Goal: Information Seeking & Learning: Compare options

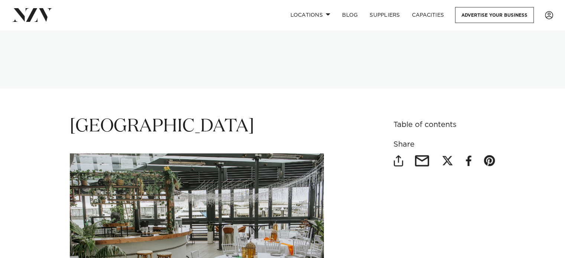
scroll to position [541, 0]
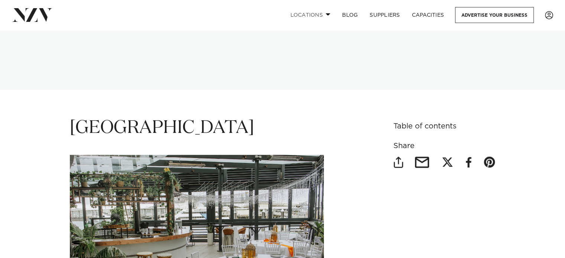
click at [331, 16] on span at bounding box center [328, 14] width 5 height 3
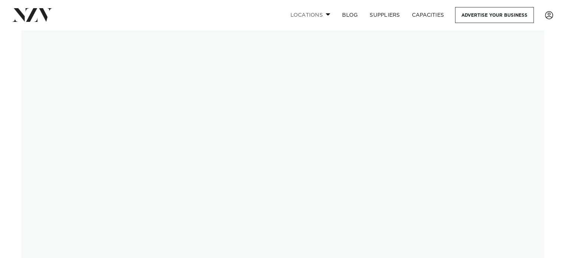
click at [336, 13] on link "Locations" at bounding box center [310, 15] width 52 height 16
click at [326, 14] on span at bounding box center [328, 14] width 5 height 3
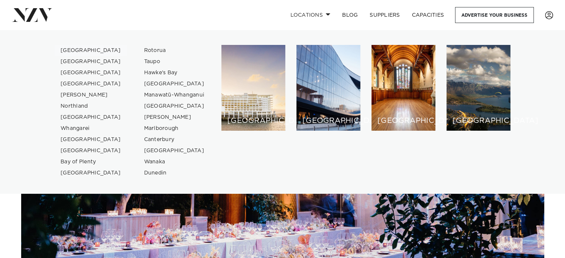
click at [66, 50] on link "[GEOGRAPHIC_DATA]" at bounding box center [91, 50] width 72 height 11
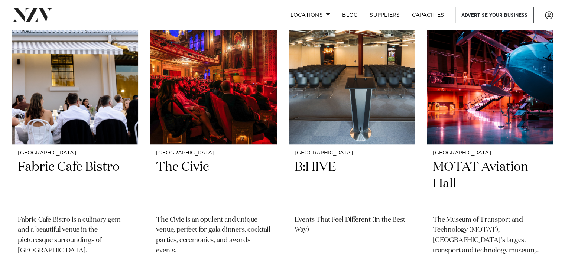
scroll to position [3343, 0]
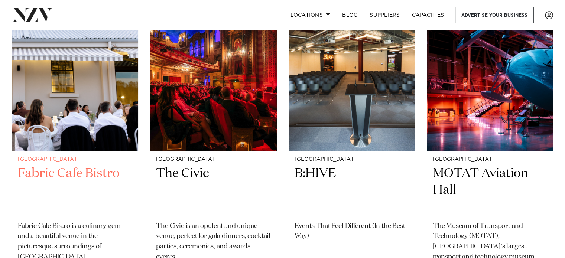
click at [56, 102] on img at bounding box center [75, 65] width 126 height 169
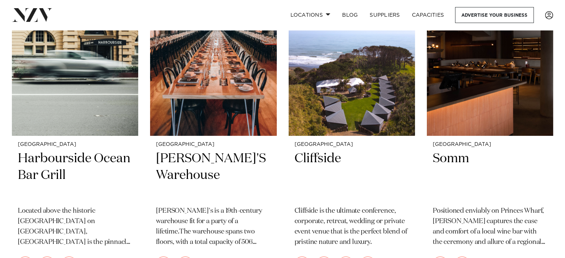
scroll to position [7996, 0]
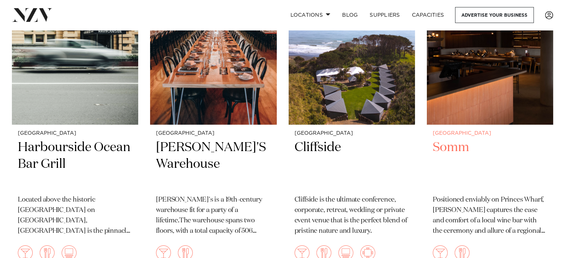
drag, startPoint x: 197, startPoint y: 112, endPoint x: 549, endPoint y: 136, distance: 352.6
click at [549, 136] on div "Auckland Somm Positioned enviably on Princes Wharf, Somm captures the ease and …" at bounding box center [490, 199] width 126 height 149
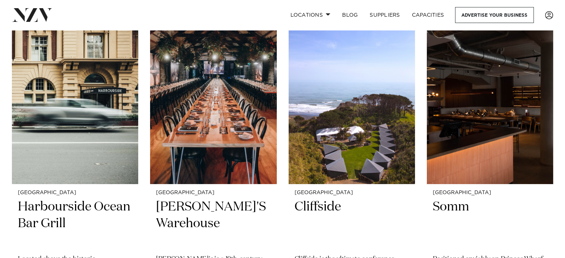
scroll to position [7937, 0]
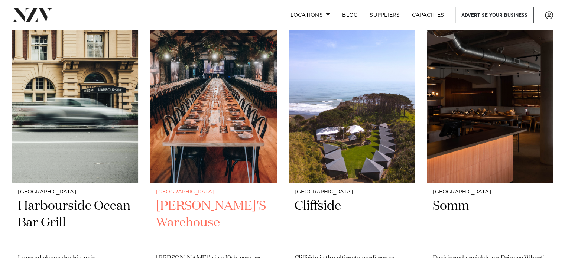
click at [233, 198] on h2 "BRAD'S Warehouse" at bounding box center [213, 223] width 114 height 50
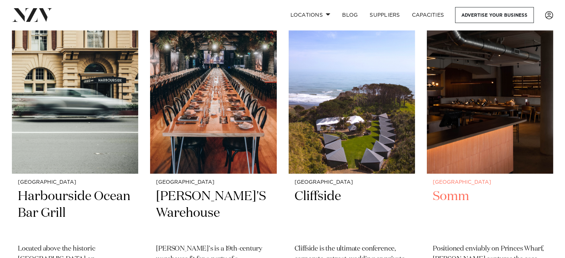
scroll to position [7953, 0]
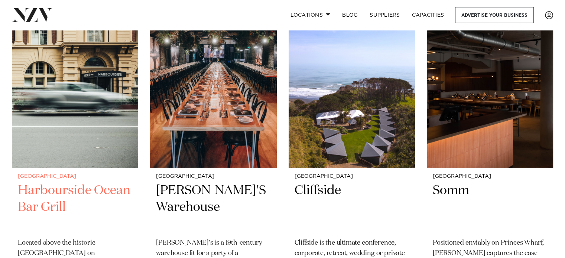
click at [43, 182] on h2 "Harbourside Ocean Bar Grill" at bounding box center [75, 207] width 114 height 50
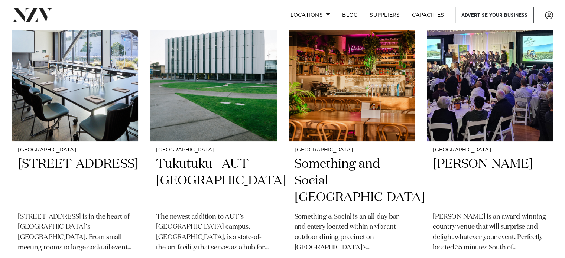
scroll to position [5680, 0]
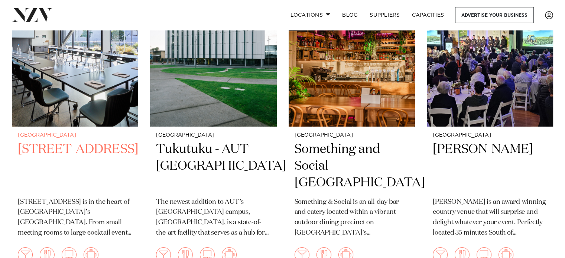
click at [103, 141] on h2 "12 Madden Street" at bounding box center [75, 166] width 114 height 50
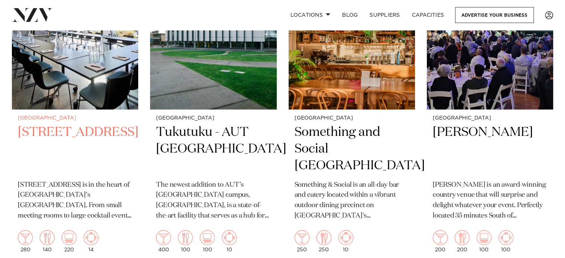
scroll to position [5709, 0]
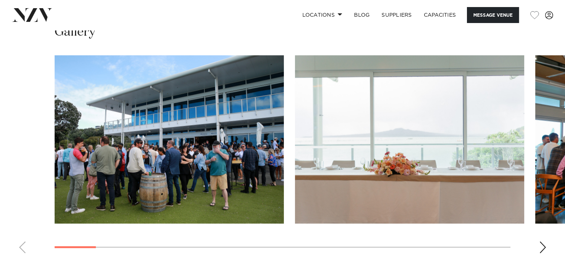
scroll to position [797, 0]
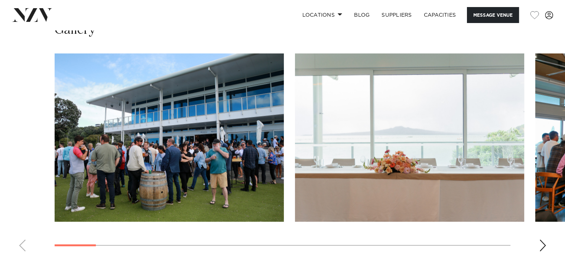
click at [542, 242] on div "Next slide" at bounding box center [542, 246] width 7 height 12
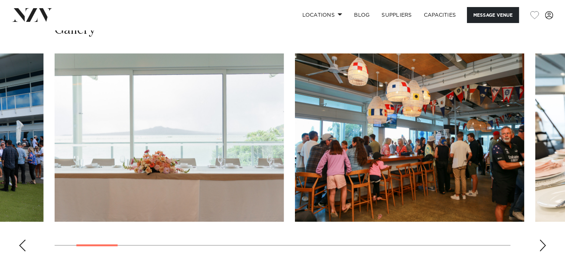
click at [542, 242] on div "Next slide" at bounding box center [542, 246] width 7 height 12
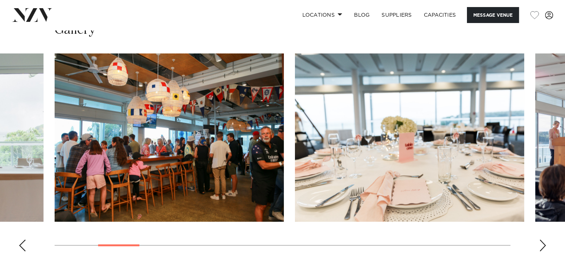
click at [542, 242] on div "Next slide" at bounding box center [542, 246] width 7 height 12
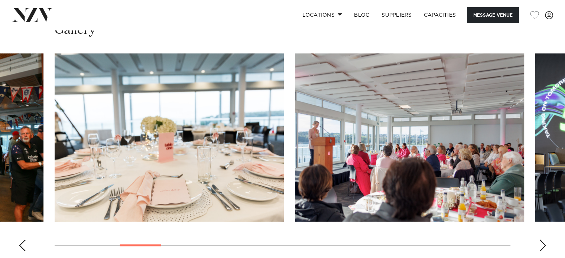
click at [542, 242] on div "Next slide" at bounding box center [542, 246] width 7 height 12
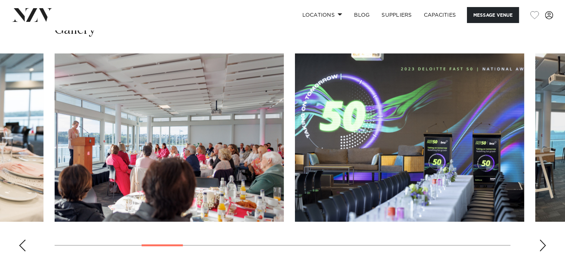
click at [542, 242] on div "Next slide" at bounding box center [542, 246] width 7 height 12
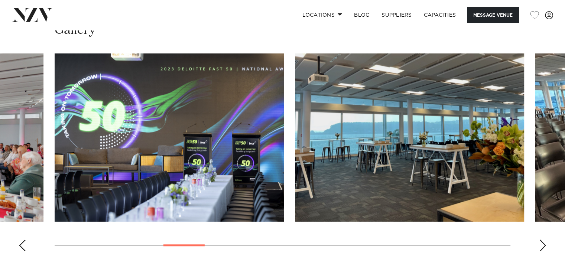
click at [542, 242] on div "Next slide" at bounding box center [542, 246] width 7 height 12
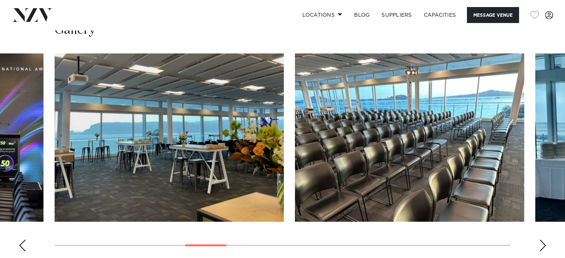
click at [542, 242] on div "Next slide" at bounding box center [542, 246] width 7 height 12
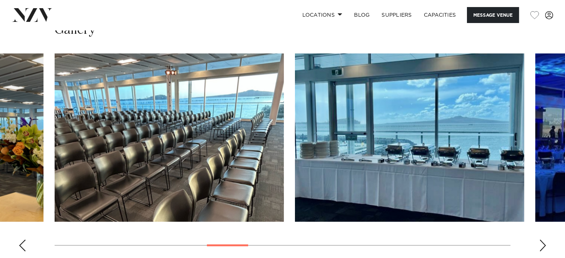
click at [542, 242] on div "Next slide" at bounding box center [542, 246] width 7 height 12
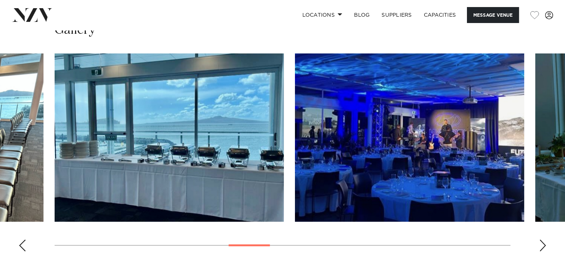
click at [542, 242] on div "Next slide" at bounding box center [542, 246] width 7 height 12
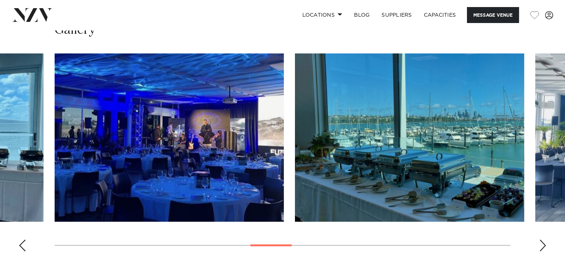
click at [542, 242] on div "Next slide" at bounding box center [542, 246] width 7 height 12
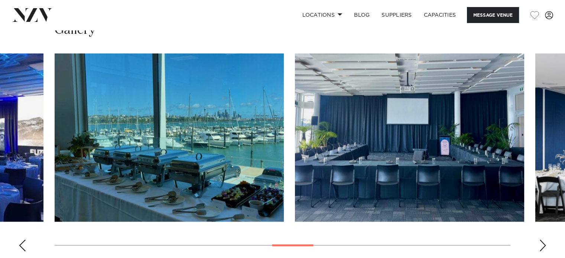
click at [542, 242] on div "Next slide" at bounding box center [542, 246] width 7 height 12
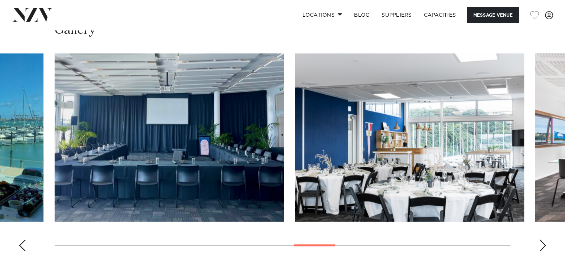
click at [542, 242] on div "Next slide" at bounding box center [542, 246] width 7 height 12
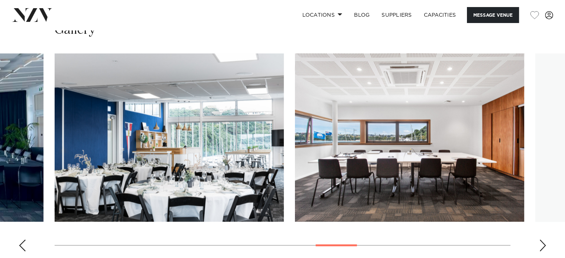
click at [542, 242] on div "Next slide" at bounding box center [542, 246] width 7 height 12
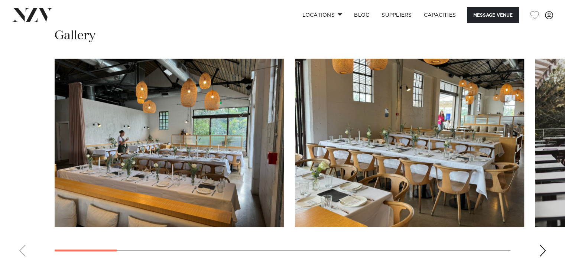
scroll to position [663, 0]
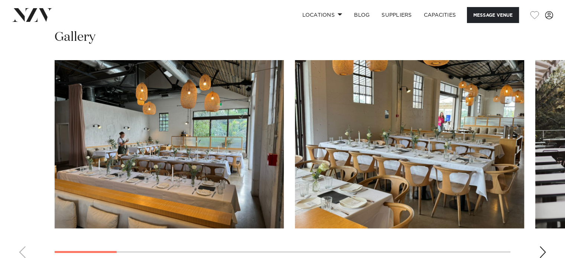
click at [541, 247] on div "Next slide" at bounding box center [542, 252] width 7 height 12
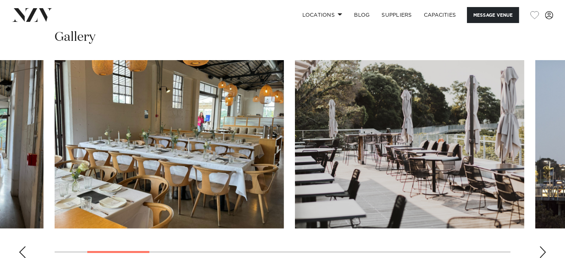
click at [541, 247] on div "Next slide" at bounding box center [542, 252] width 7 height 12
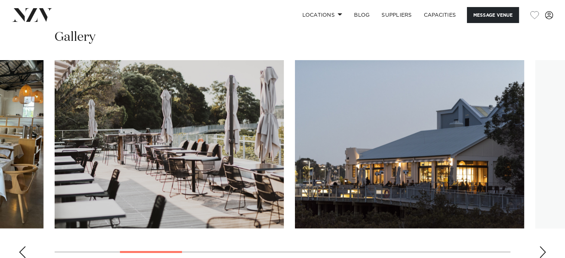
click at [541, 247] on div "Next slide" at bounding box center [542, 252] width 7 height 12
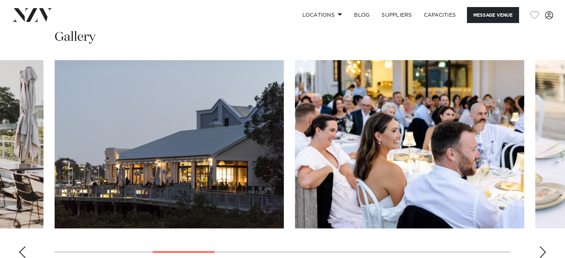
click at [541, 247] on div "Next slide" at bounding box center [542, 252] width 7 height 12
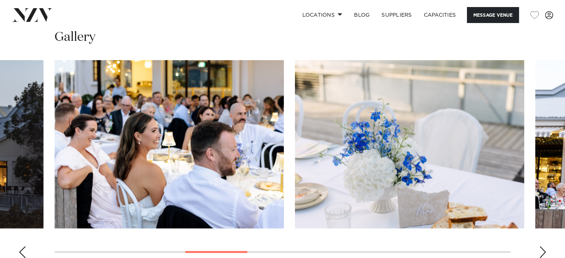
click at [541, 247] on div "Next slide" at bounding box center [542, 252] width 7 height 12
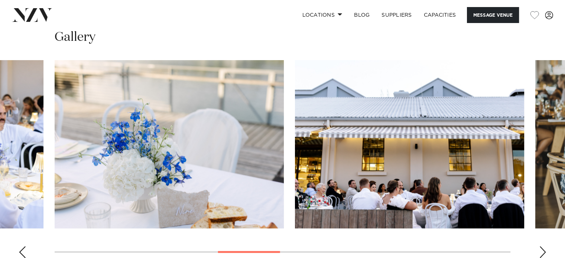
click at [541, 247] on div "Next slide" at bounding box center [542, 252] width 7 height 12
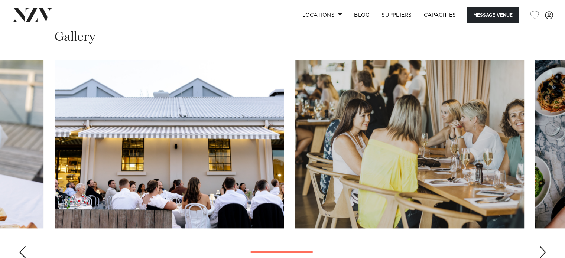
click at [541, 247] on div "Next slide" at bounding box center [542, 252] width 7 height 12
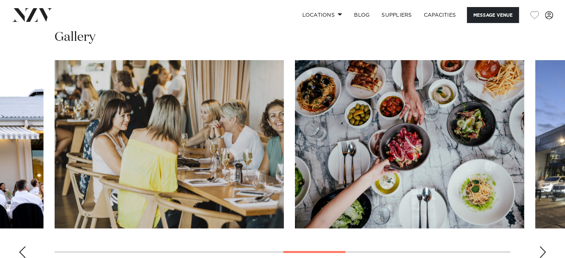
click at [541, 247] on div "Next slide" at bounding box center [542, 252] width 7 height 12
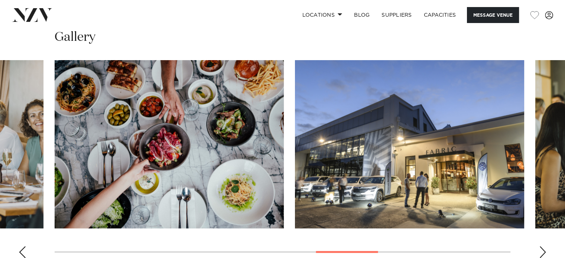
click at [541, 247] on div "Next slide" at bounding box center [542, 252] width 7 height 12
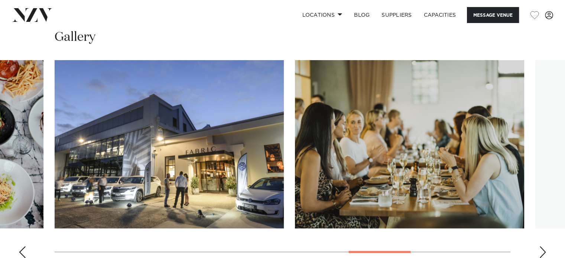
click at [541, 247] on div "Next slide" at bounding box center [542, 252] width 7 height 12
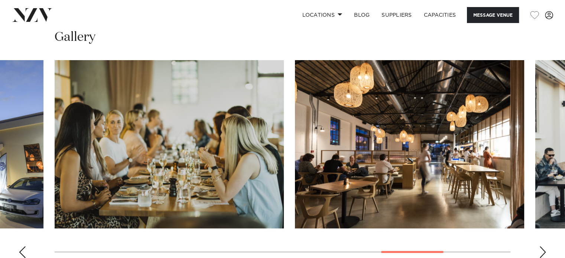
click at [541, 247] on div "Next slide" at bounding box center [542, 252] width 7 height 12
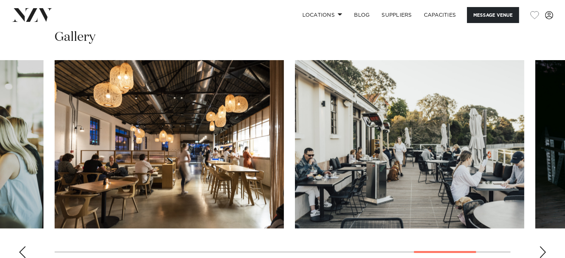
click at [541, 247] on div "Next slide" at bounding box center [542, 252] width 7 height 12
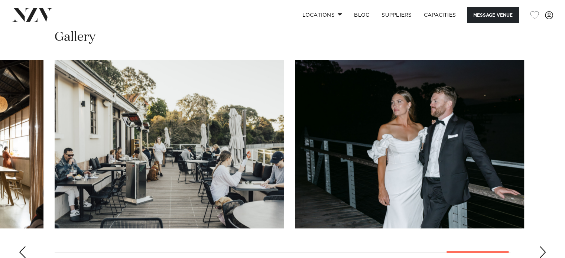
click at [541, 247] on div "Next slide" at bounding box center [542, 252] width 7 height 12
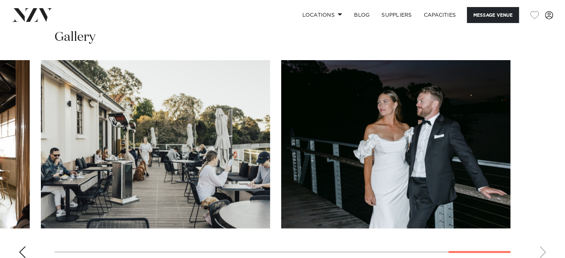
click at [541, 247] on swiper-container at bounding box center [282, 162] width 565 height 204
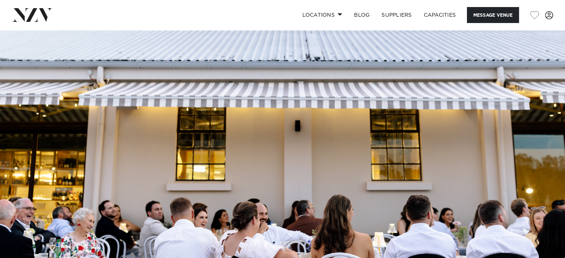
scroll to position [26, 0]
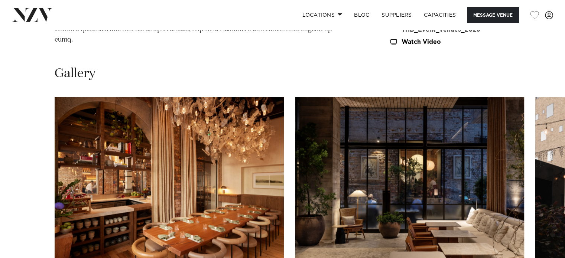
scroll to position [1052, 0]
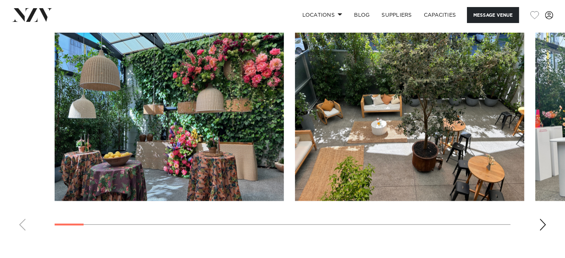
scroll to position [714, 0]
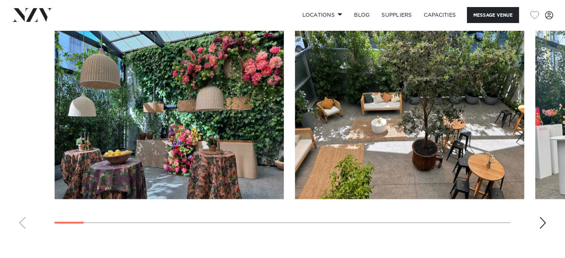
click at [543, 219] on div "Next slide" at bounding box center [542, 223] width 7 height 12
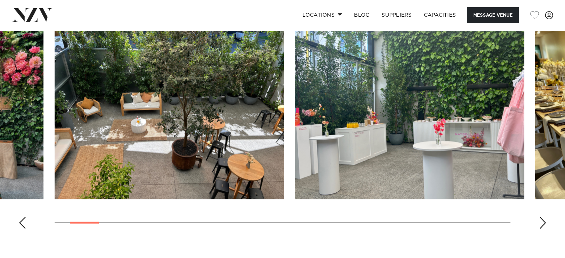
click at [543, 219] on div "Next slide" at bounding box center [542, 223] width 7 height 12
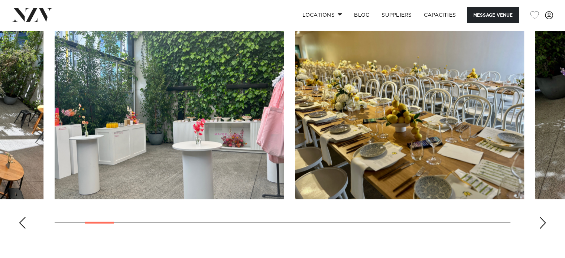
click at [543, 219] on div "Next slide" at bounding box center [542, 223] width 7 height 12
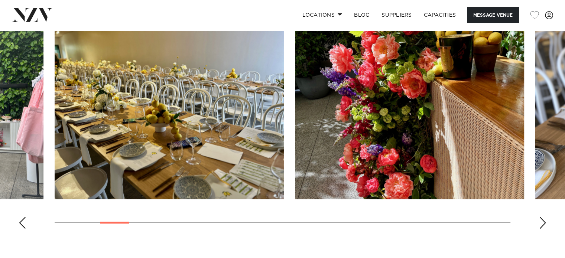
click at [543, 219] on div "Next slide" at bounding box center [542, 223] width 7 height 12
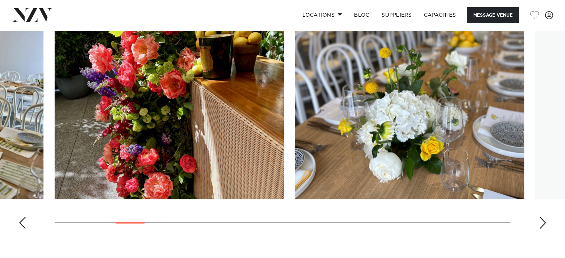
click at [543, 219] on div "Next slide" at bounding box center [542, 223] width 7 height 12
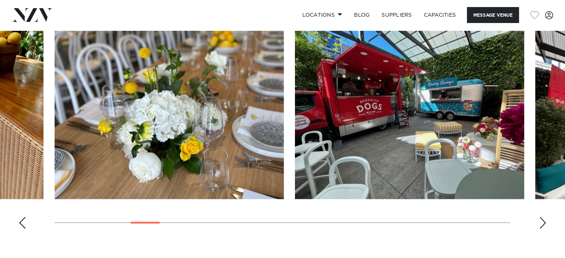
click at [543, 219] on div "Next slide" at bounding box center [542, 223] width 7 height 12
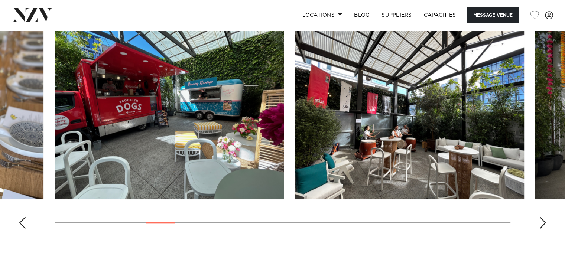
click at [543, 219] on div "Next slide" at bounding box center [542, 223] width 7 height 12
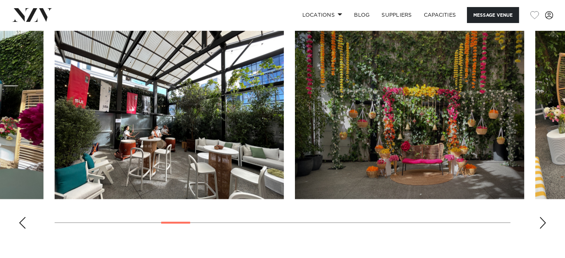
click at [543, 219] on div "Next slide" at bounding box center [542, 223] width 7 height 12
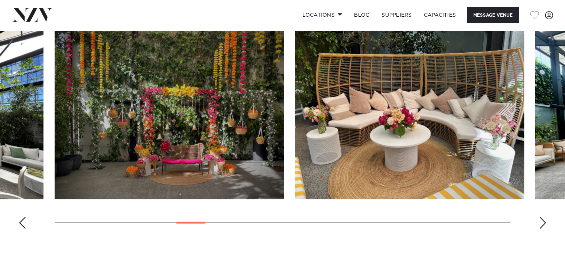
click at [543, 219] on div "Next slide" at bounding box center [542, 223] width 7 height 12
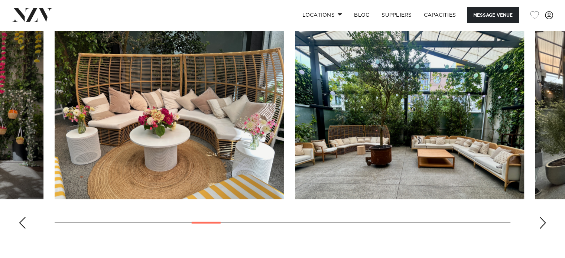
click at [543, 219] on div "Next slide" at bounding box center [542, 223] width 7 height 12
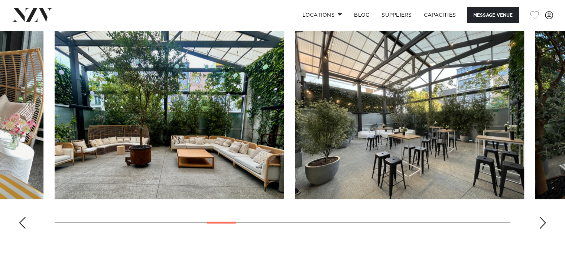
click at [543, 219] on div "Next slide" at bounding box center [542, 223] width 7 height 12
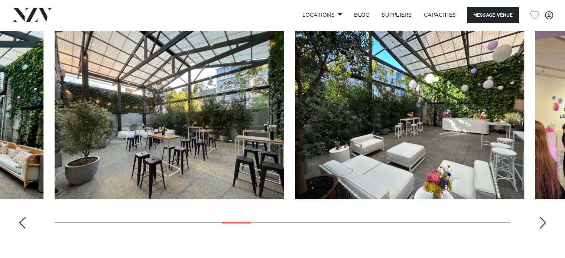
click at [543, 219] on div "Next slide" at bounding box center [542, 223] width 7 height 12
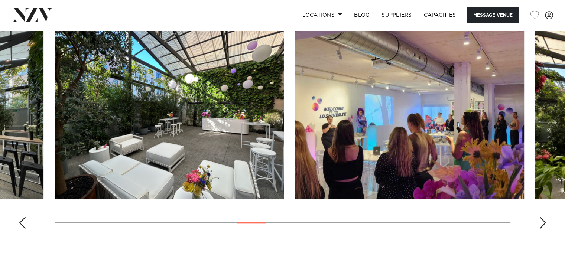
click at [543, 219] on div "Next slide" at bounding box center [542, 223] width 7 height 12
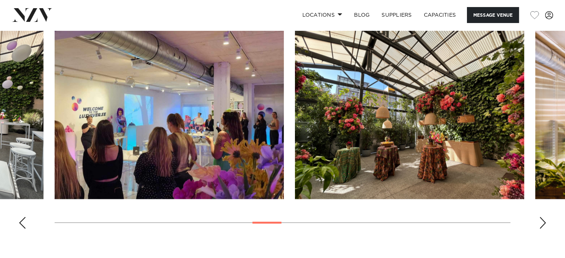
click at [543, 219] on div "Next slide" at bounding box center [542, 223] width 7 height 12
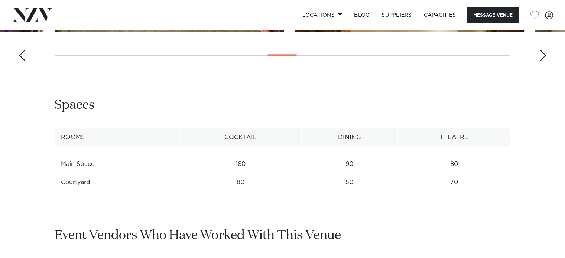
scroll to position [874, 0]
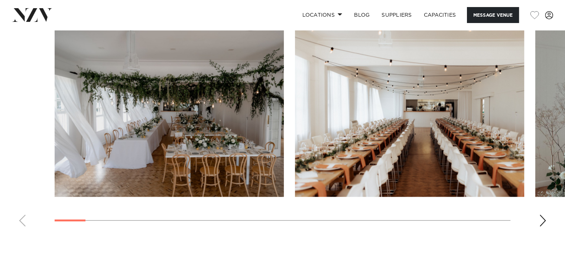
scroll to position [715, 0]
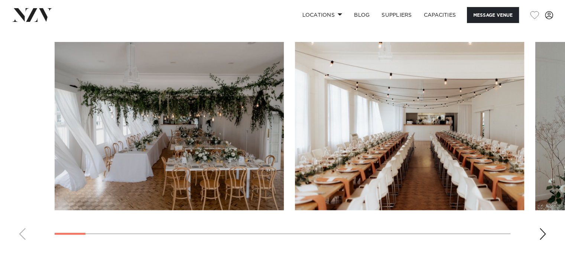
click at [543, 231] on div "Next slide" at bounding box center [542, 234] width 7 height 12
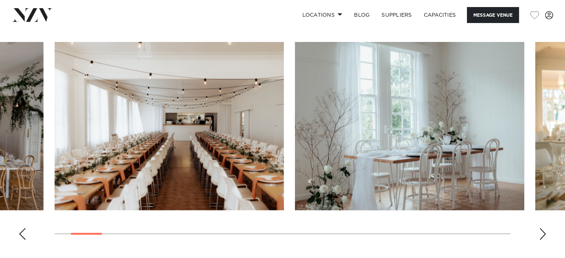
click at [543, 231] on div "Next slide" at bounding box center [542, 234] width 7 height 12
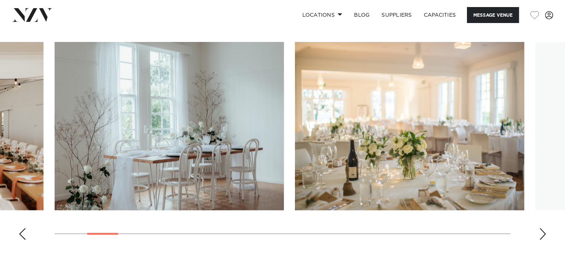
click at [543, 231] on div "Next slide" at bounding box center [542, 234] width 7 height 12
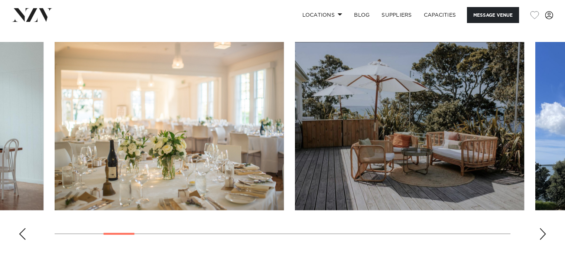
click at [543, 231] on div "Next slide" at bounding box center [542, 234] width 7 height 12
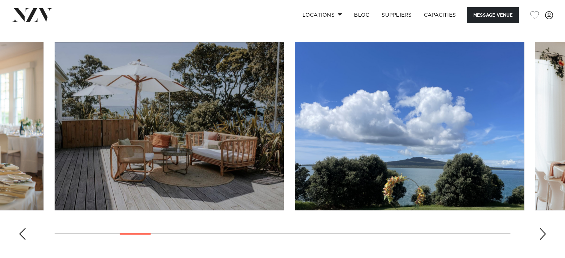
click at [543, 231] on div "Next slide" at bounding box center [542, 234] width 7 height 12
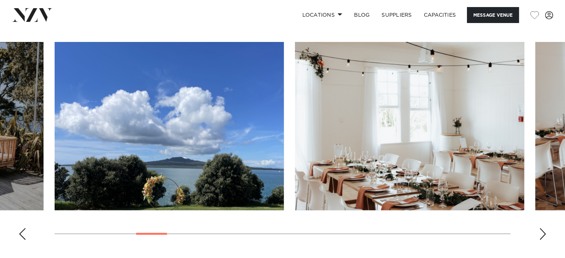
click at [543, 231] on div "Next slide" at bounding box center [542, 234] width 7 height 12
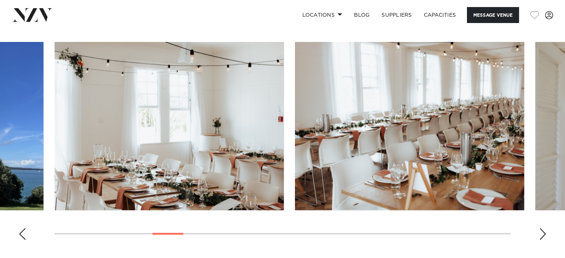
click at [543, 231] on div "Next slide" at bounding box center [542, 234] width 7 height 12
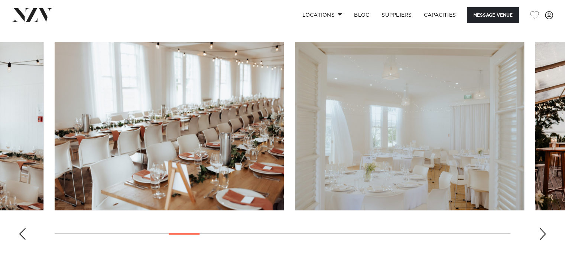
click at [543, 231] on div "Next slide" at bounding box center [542, 234] width 7 height 12
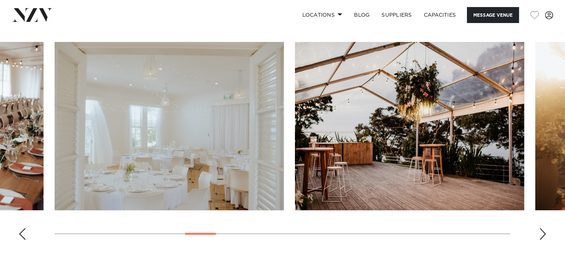
click at [543, 231] on div "Next slide" at bounding box center [542, 234] width 7 height 12
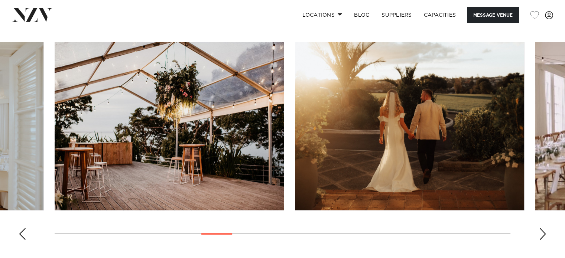
click at [543, 231] on div "Next slide" at bounding box center [542, 234] width 7 height 12
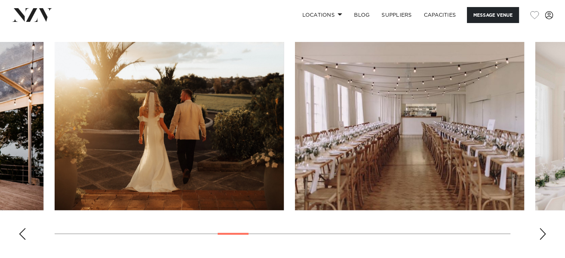
click at [543, 231] on div "Next slide" at bounding box center [542, 234] width 7 height 12
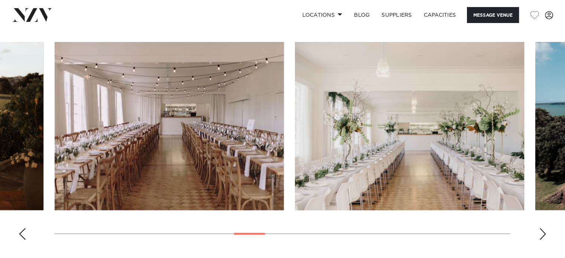
click at [543, 231] on div "Next slide" at bounding box center [542, 234] width 7 height 12
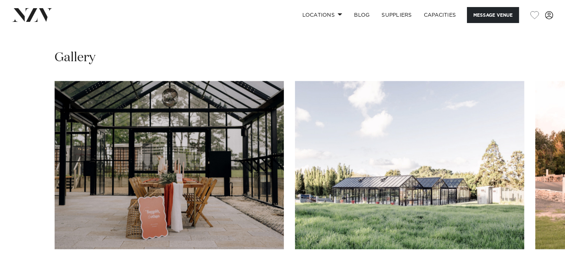
scroll to position [716, 0]
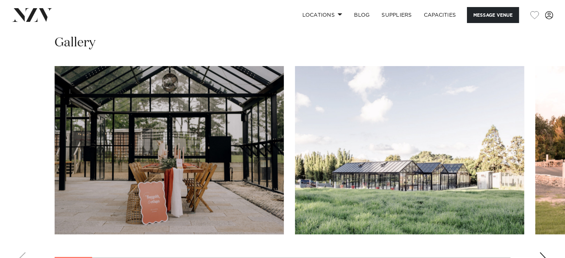
click at [540, 252] on div "Next slide" at bounding box center [542, 258] width 7 height 12
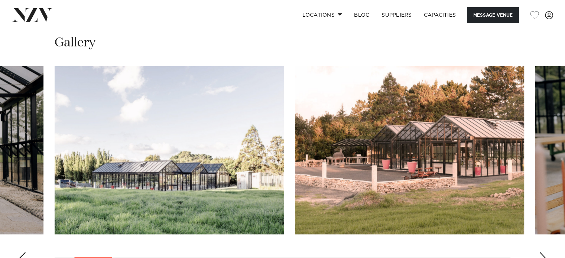
click at [544, 252] on div "Next slide" at bounding box center [542, 258] width 7 height 12
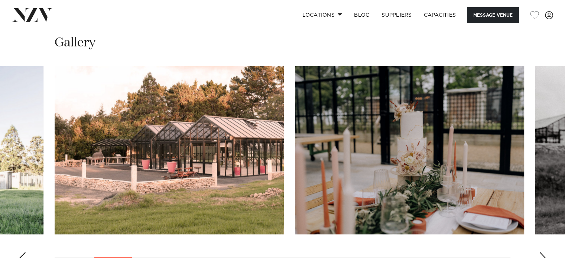
click at [544, 252] on div "Next slide" at bounding box center [542, 258] width 7 height 12
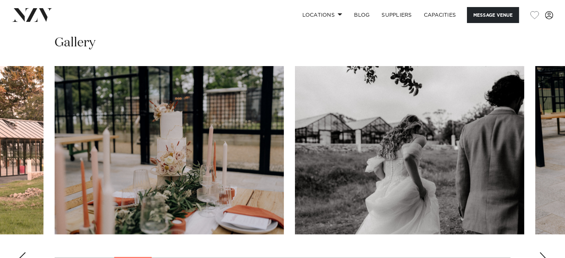
click at [544, 252] on div "Next slide" at bounding box center [542, 258] width 7 height 12
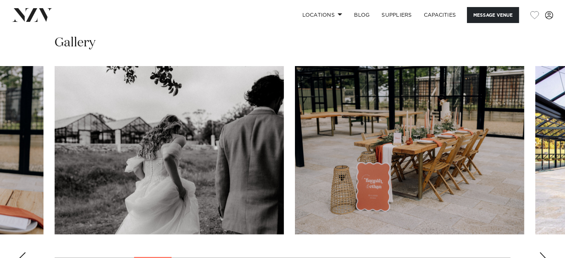
click at [544, 252] on div "Next slide" at bounding box center [542, 258] width 7 height 12
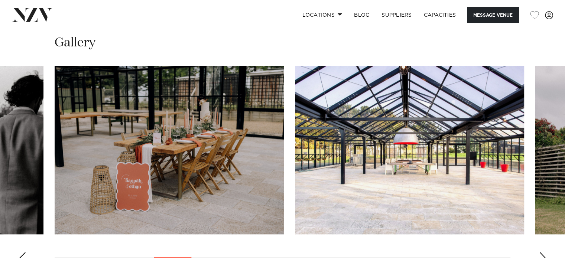
click at [544, 252] on div "Next slide" at bounding box center [542, 258] width 7 height 12
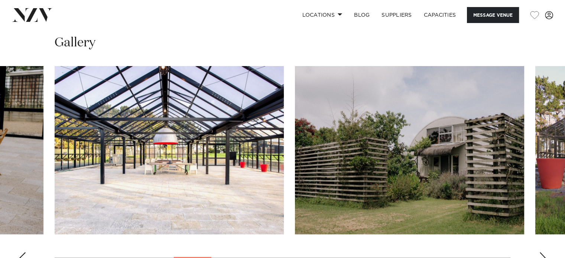
click at [544, 252] on div "Next slide" at bounding box center [542, 258] width 7 height 12
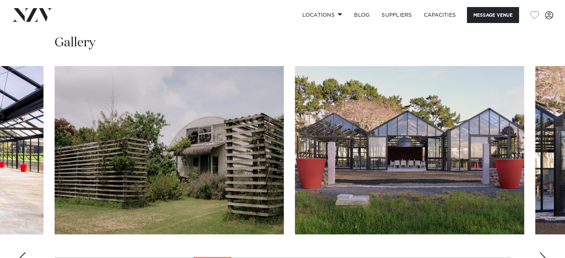
click at [544, 252] on div "Next slide" at bounding box center [542, 258] width 7 height 12
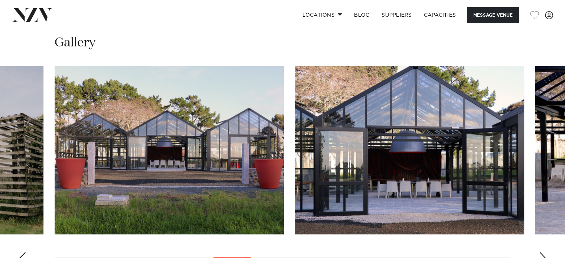
click at [544, 252] on div "Next slide" at bounding box center [542, 258] width 7 height 12
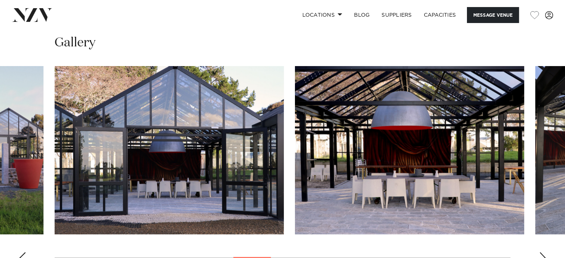
click at [544, 252] on div "Next slide" at bounding box center [542, 258] width 7 height 12
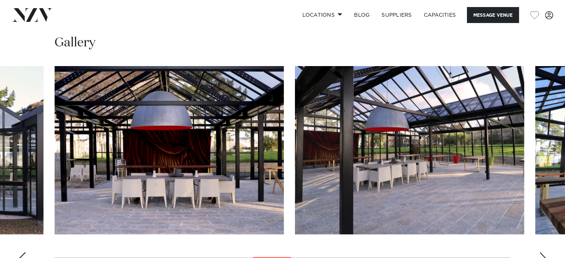
click at [544, 252] on div "Next slide" at bounding box center [542, 258] width 7 height 12
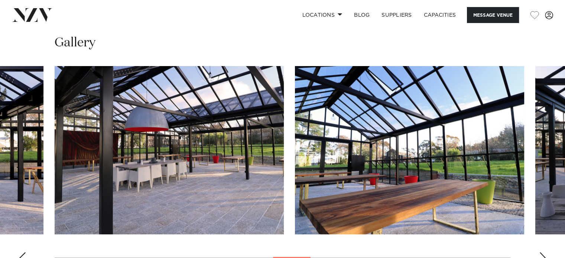
click at [544, 252] on div "Next slide" at bounding box center [542, 258] width 7 height 12
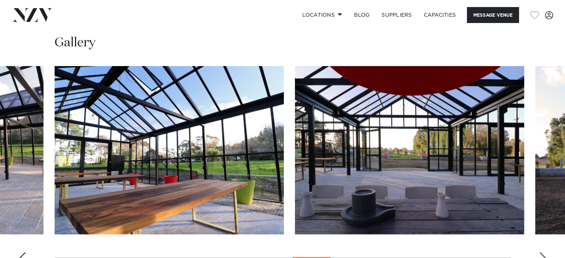
click at [544, 252] on div "Next slide" at bounding box center [542, 258] width 7 height 12
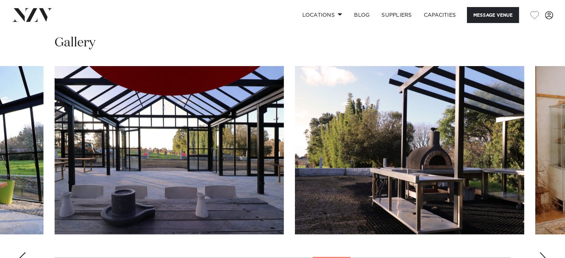
click at [544, 252] on div "Next slide" at bounding box center [542, 258] width 7 height 12
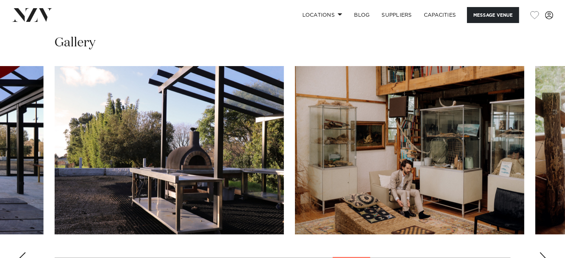
click at [544, 252] on div "Next slide" at bounding box center [542, 258] width 7 height 12
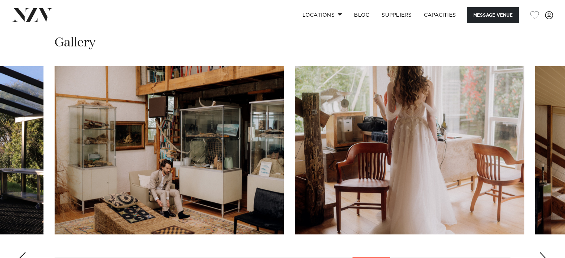
click at [544, 252] on div "Next slide" at bounding box center [542, 258] width 7 height 12
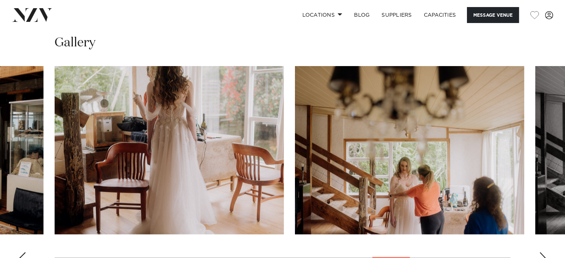
click at [544, 252] on div "Next slide" at bounding box center [542, 258] width 7 height 12
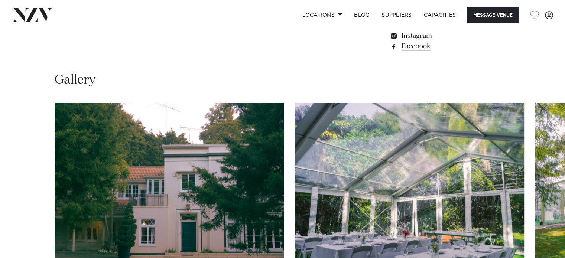
scroll to position [684, 0]
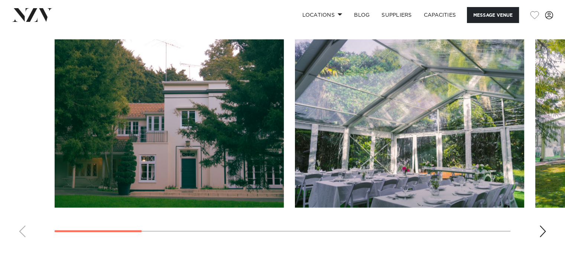
click at [538, 236] on swiper-container at bounding box center [282, 141] width 565 height 204
click at [540, 234] on div "Next slide" at bounding box center [542, 231] width 7 height 12
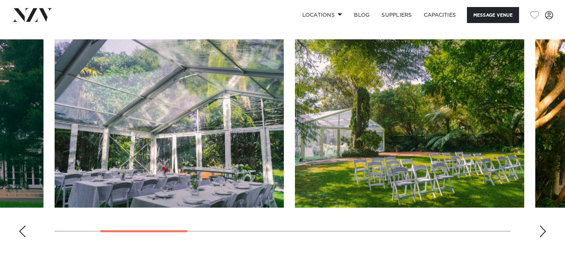
click at [540, 234] on div "Next slide" at bounding box center [542, 231] width 7 height 12
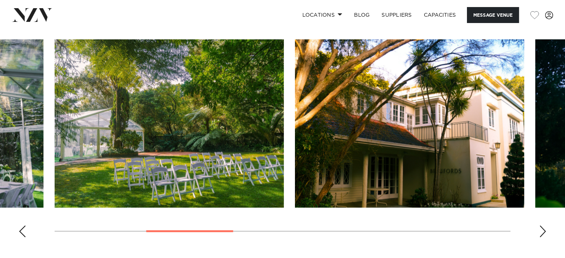
click at [540, 234] on div "Next slide" at bounding box center [542, 231] width 7 height 12
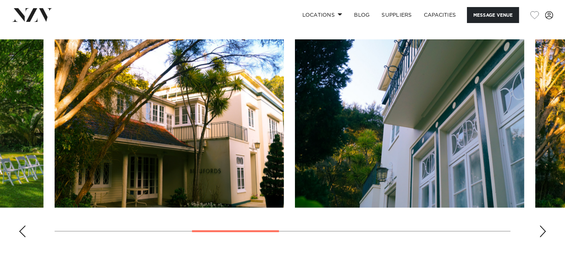
click at [540, 234] on div "Next slide" at bounding box center [542, 231] width 7 height 12
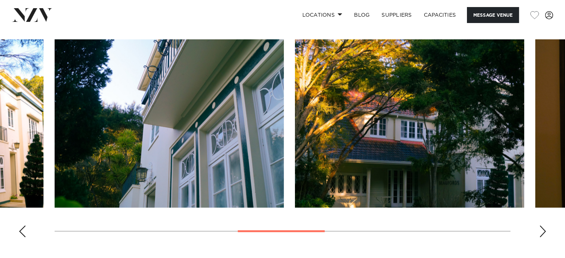
click at [540, 234] on div "Next slide" at bounding box center [542, 231] width 7 height 12
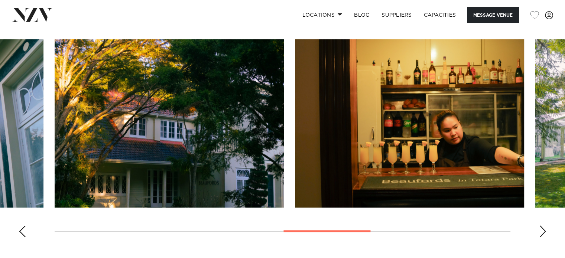
click at [540, 234] on div "Next slide" at bounding box center [542, 231] width 7 height 12
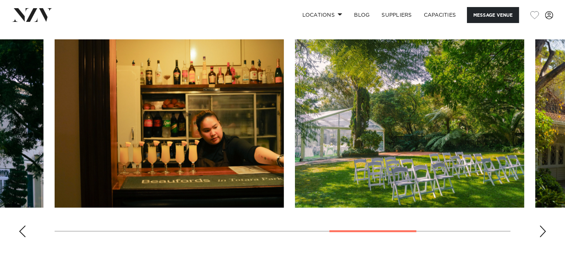
click at [540, 234] on div "Next slide" at bounding box center [542, 231] width 7 height 12
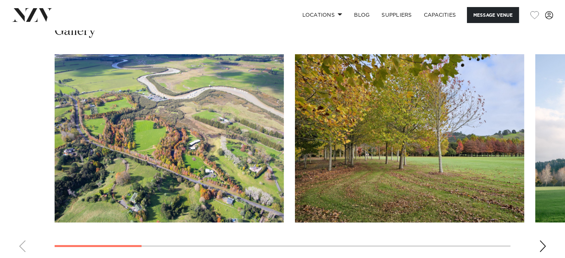
scroll to position [684, 0]
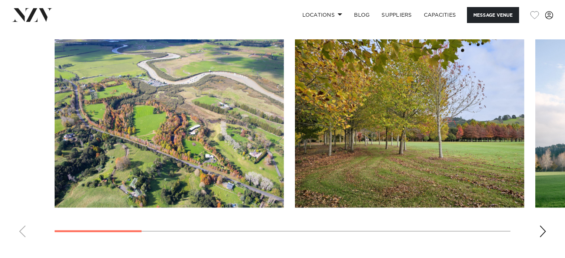
click at [541, 229] on div "Next slide" at bounding box center [542, 231] width 7 height 12
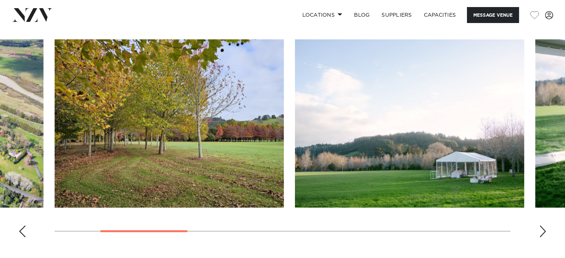
click at [541, 229] on div "Next slide" at bounding box center [542, 231] width 7 height 12
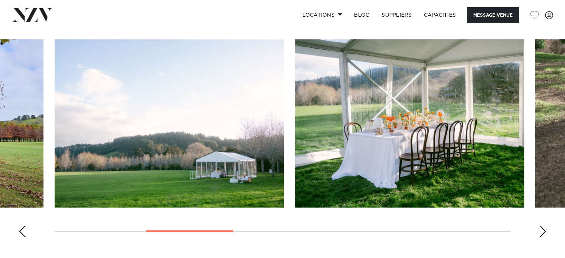
click at [541, 229] on div "Next slide" at bounding box center [542, 231] width 7 height 12
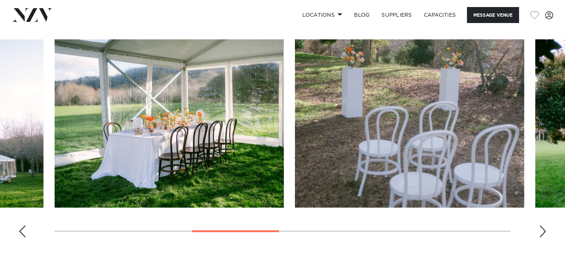
click at [541, 229] on div "Next slide" at bounding box center [542, 231] width 7 height 12
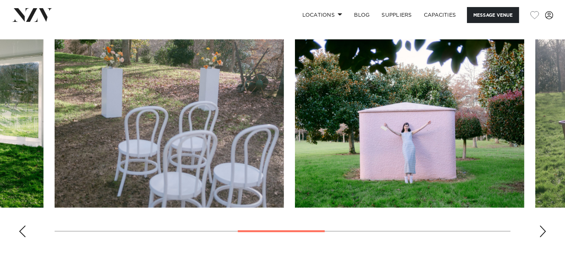
click at [541, 229] on div "Next slide" at bounding box center [542, 231] width 7 height 12
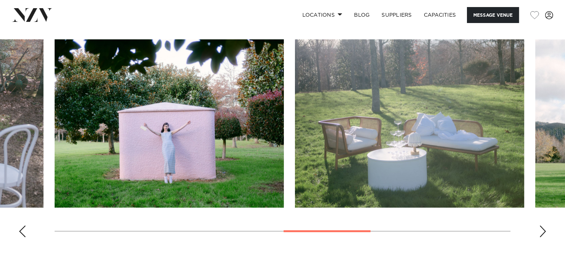
click at [541, 229] on div "Next slide" at bounding box center [542, 231] width 7 height 12
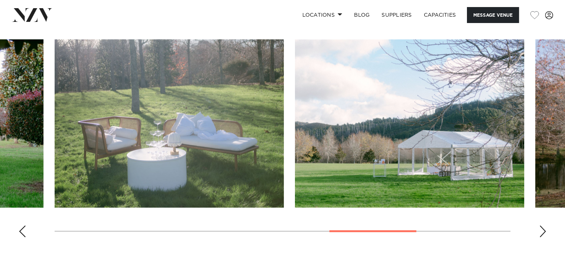
click at [541, 229] on div "Next slide" at bounding box center [542, 231] width 7 height 12
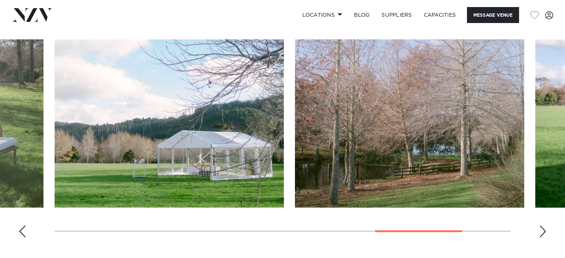
click at [541, 229] on div "Next slide" at bounding box center [542, 231] width 7 height 12
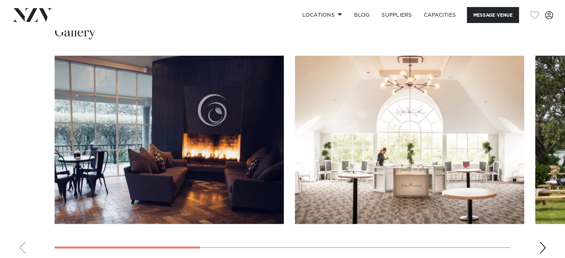
scroll to position [669, 0]
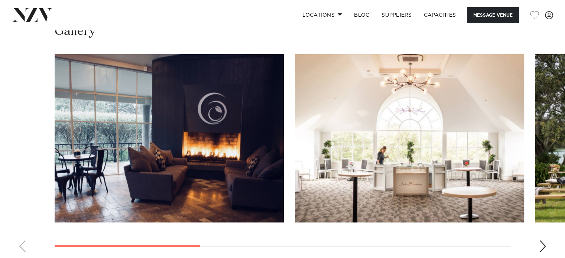
click at [543, 247] on div "Next slide" at bounding box center [542, 246] width 7 height 12
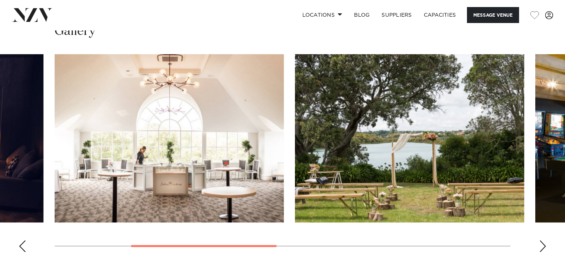
click at [543, 247] on div "Next slide" at bounding box center [542, 246] width 7 height 12
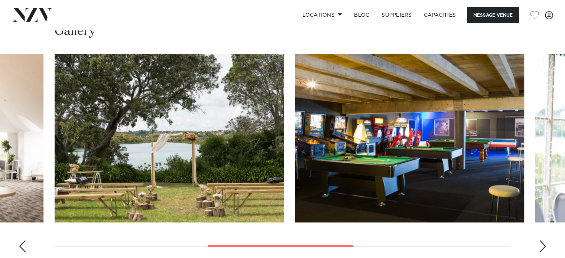
click at [543, 247] on div "Next slide" at bounding box center [542, 246] width 7 height 12
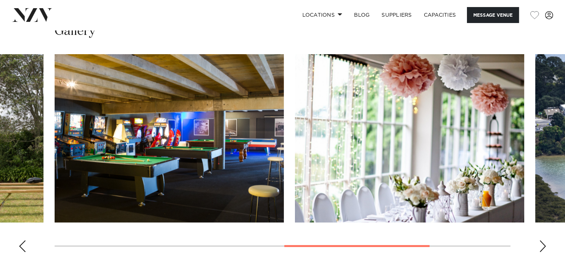
click at [543, 247] on div "Next slide" at bounding box center [542, 246] width 7 height 12
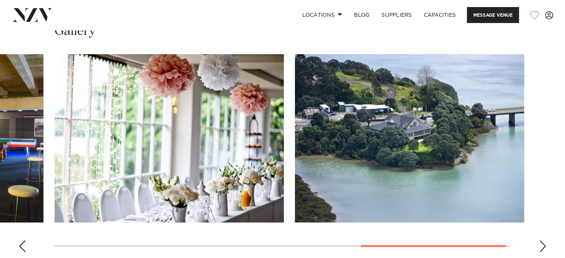
click at [543, 247] on div "Next slide" at bounding box center [542, 246] width 7 height 12
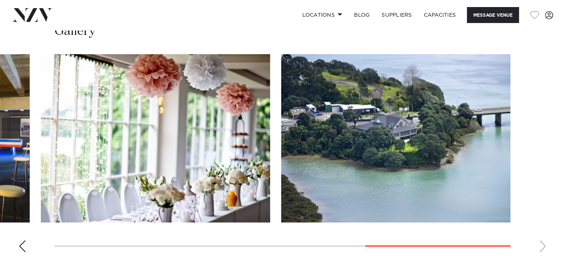
click at [21, 245] on div "Previous slide" at bounding box center [22, 246] width 7 height 12
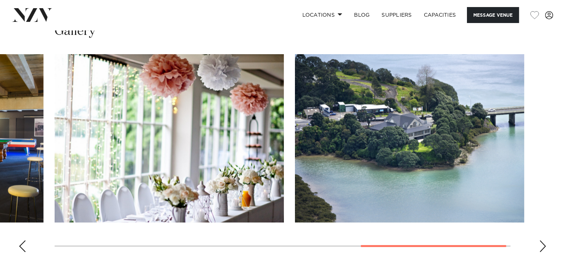
click at [21, 245] on div "Previous slide" at bounding box center [22, 246] width 7 height 12
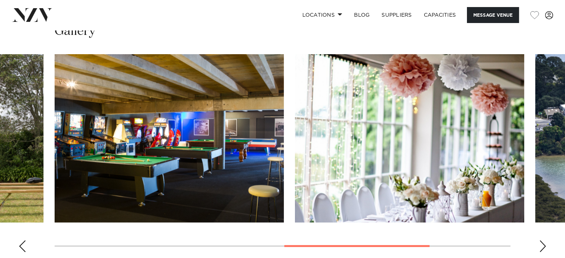
click at [21, 245] on div "Previous slide" at bounding box center [22, 246] width 7 height 12
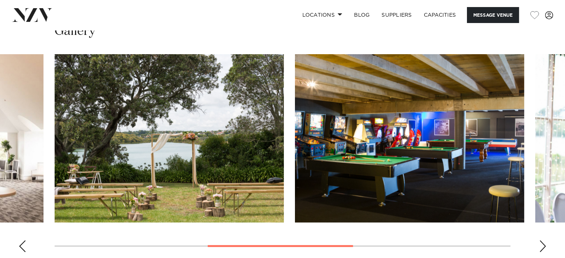
click at [21, 245] on div "Previous slide" at bounding box center [22, 246] width 7 height 12
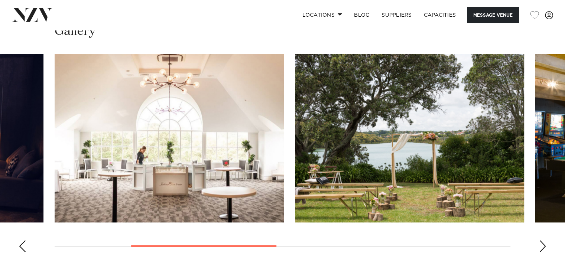
click at [21, 245] on div "Previous slide" at bounding box center [22, 246] width 7 height 12
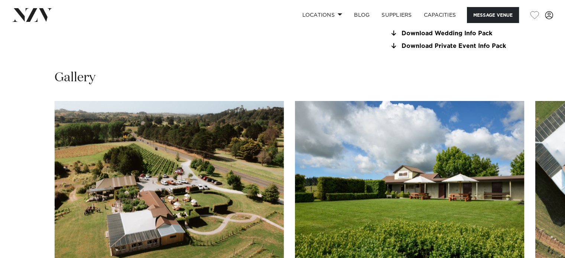
scroll to position [713, 0]
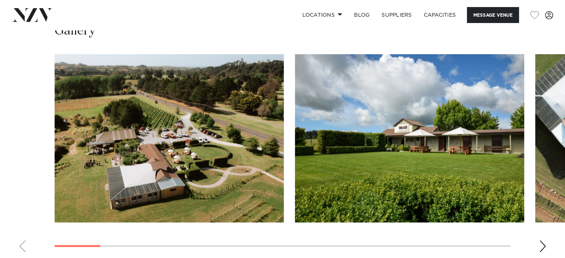
click at [543, 240] on div "Next slide" at bounding box center [542, 246] width 7 height 12
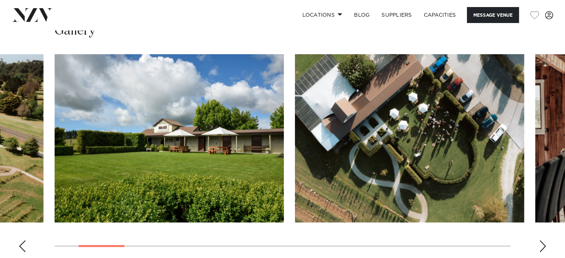
click at [543, 240] on div "Next slide" at bounding box center [542, 246] width 7 height 12
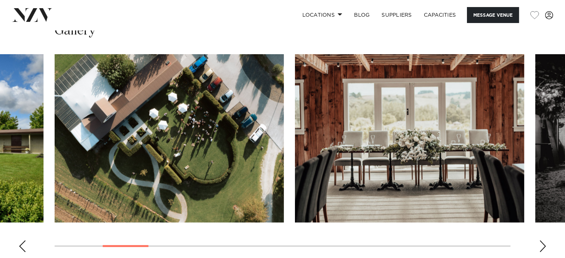
click at [543, 240] on div "Next slide" at bounding box center [542, 246] width 7 height 12
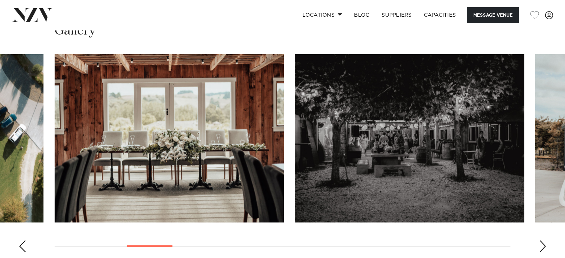
click at [543, 240] on div "Next slide" at bounding box center [542, 246] width 7 height 12
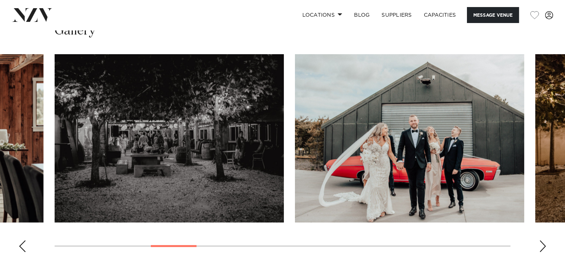
click at [543, 240] on div "Next slide" at bounding box center [542, 246] width 7 height 12
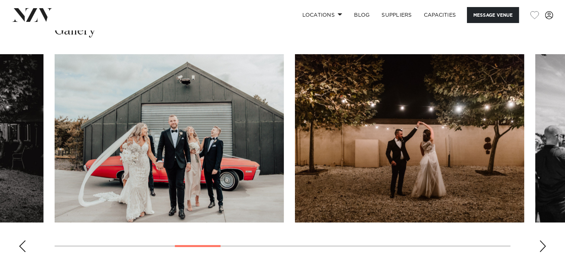
click at [543, 240] on div "Next slide" at bounding box center [542, 246] width 7 height 12
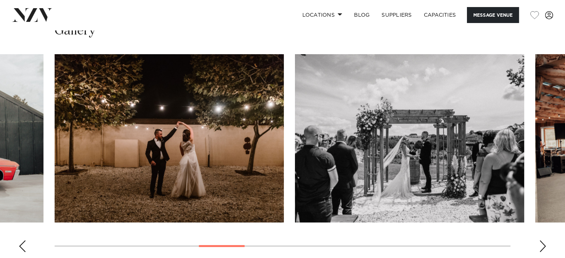
click at [543, 240] on div "Next slide" at bounding box center [542, 246] width 7 height 12
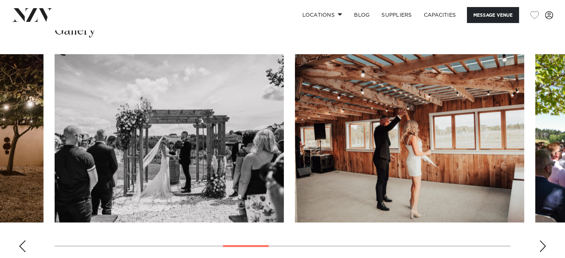
click at [543, 240] on div "Next slide" at bounding box center [542, 246] width 7 height 12
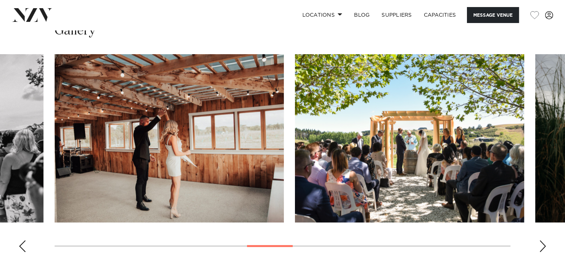
click at [543, 240] on div "Next slide" at bounding box center [542, 246] width 7 height 12
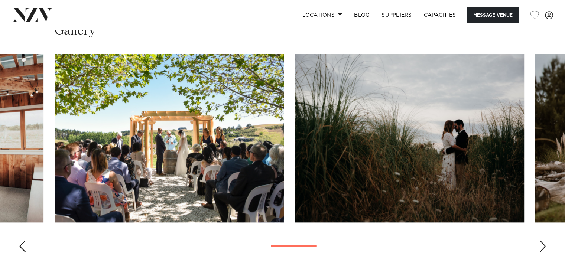
click at [543, 240] on div "Next slide" at bounding box center [542, 246] width 7 height 12
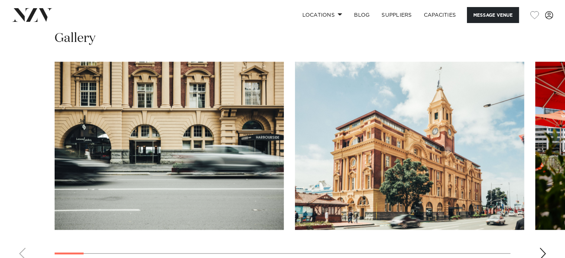
scroll to position [713, 0]
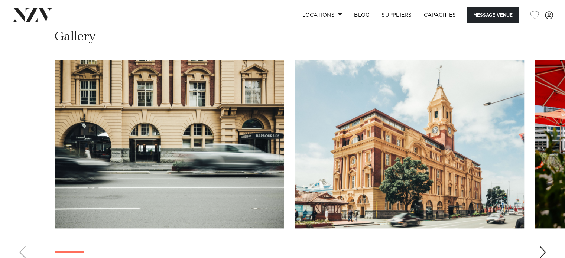
click at [543, 252] on div "Next slide" at bounding box center [542, 252] width 7 height 12
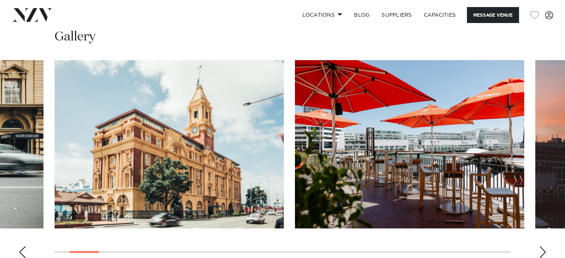
click at [543, 252] on div "Next slide" at bounding box center [542, 252] width 7 height 12
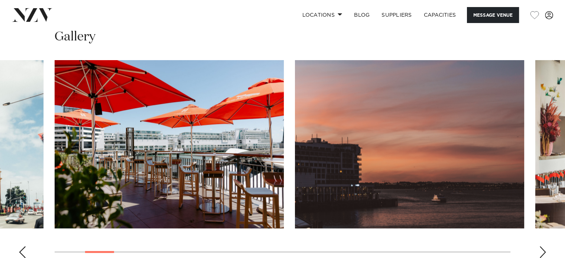
click at [543, 252] on div "Next slide" at bounding box center [542, 252] width 7 height 12
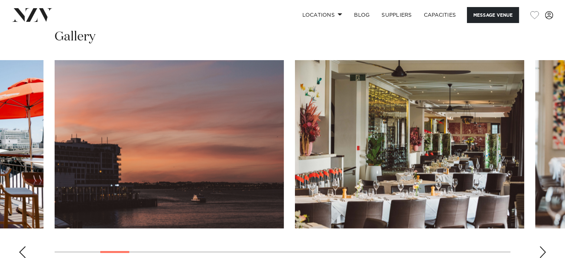
click at [543, 252] on div "Next slide" at bounding box center [542, 252] width 7 height 12
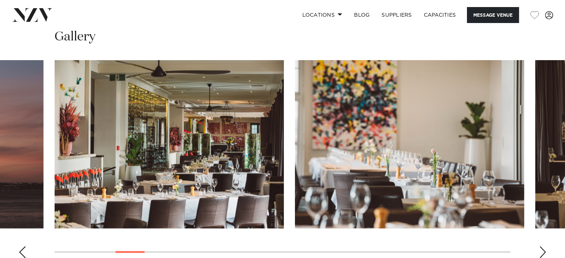
click at [543, 252] on div "Next slide" at bounding box center [542, 252] width 7 height 12
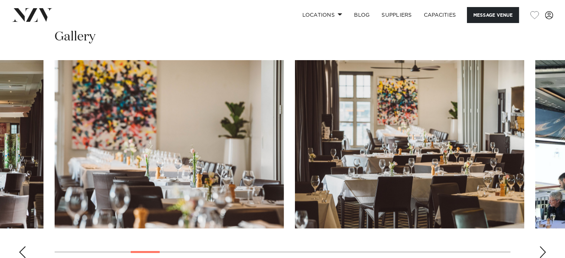
click at [543, 252] on div "Next slide" at bounding box center [542, 252] width 7 height 12
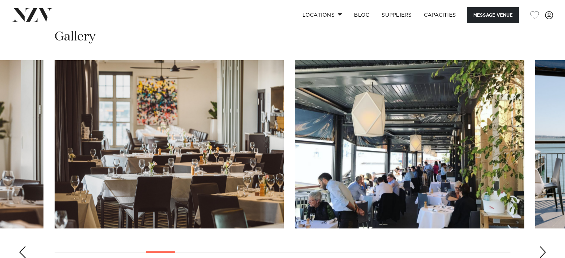
click at [543, 252] on div "Next slide" at bounding box center [542, 252] width 7 height 12
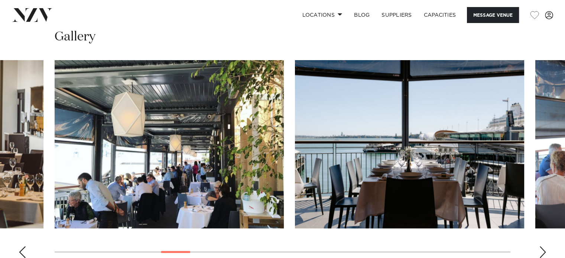
click at [543, 252] on div "Next slide" at bounding box center [542, 252] width 7 height 12
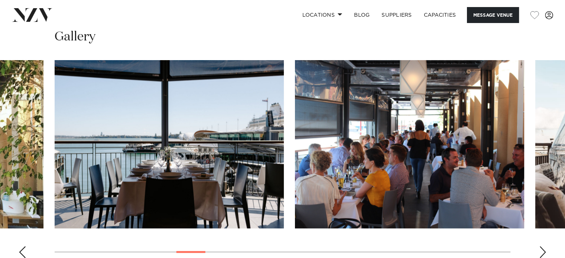
click at [543, 252] on div "Next slide" at bounding box center [542, 252] width 7 height 12
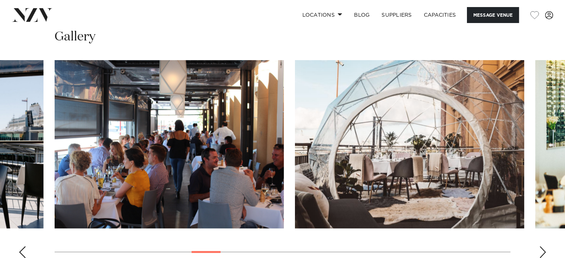
click at [543, 252] on div "Next slide" at bounding box center [542, 252] width 7 height 12
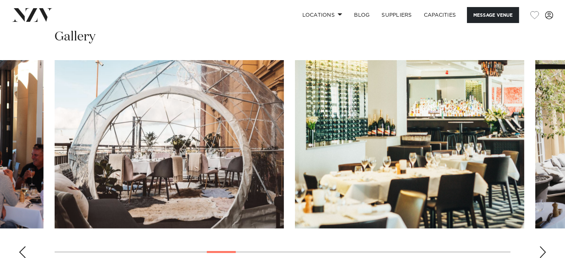
click at [543, 252] on div "Next slide" at bounding box center [542, 252] width 7 height 12
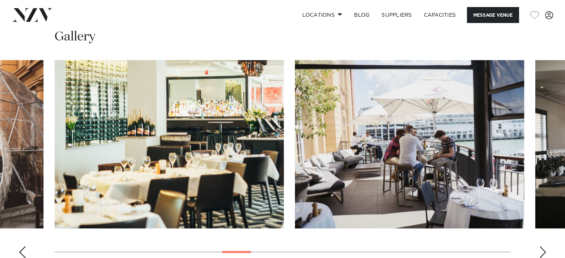
click at [543, 252] on div "Next slide" at bounding box center [542, 252] width 7 height 12
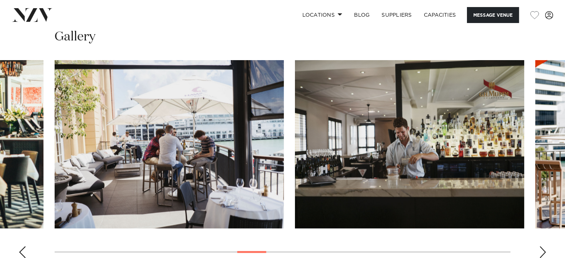
click at [543, 252] on div "Next slide" at bounding box center [542, 252] width 7 height 12
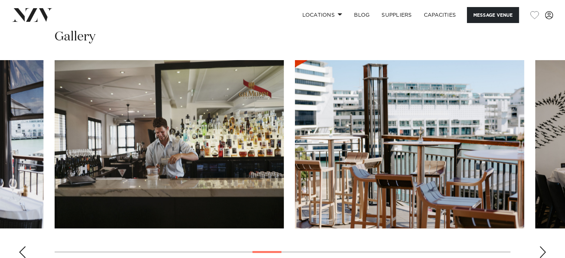
click at [543, 252] on div "Next slide" at bounding box center [542, 252] width 7 height 12
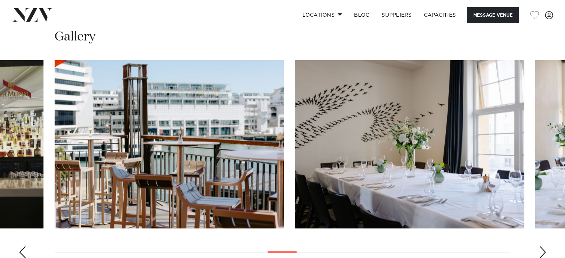
click at [543, 252] on div "Next slide" at bounding box center [542, 252] width 7 height 12
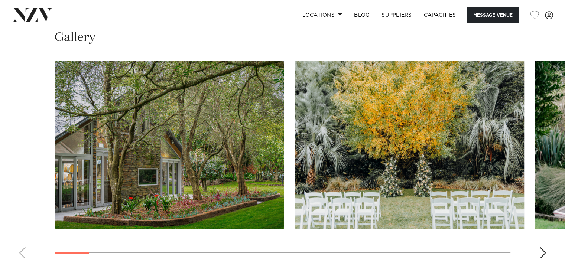
scroll to position [773, 0]
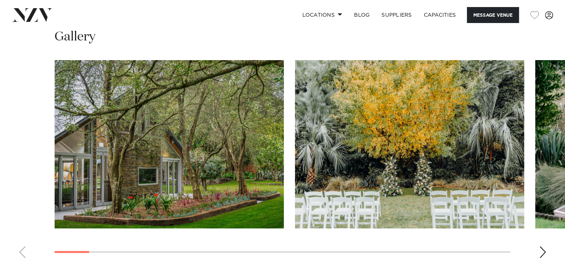
click at [541, 230] on swiper-container at bounding box center [282, 162] width 565 height 204
click at [541, 246] on div "Next slide" at bounding box center [542, 252] width 7 height 12
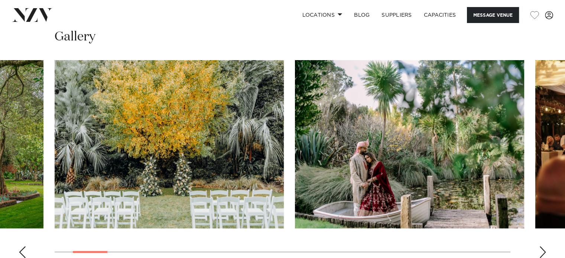
click at [541, 246] on div "Next slide" at bounding box center [542, 252] width 7 height 12
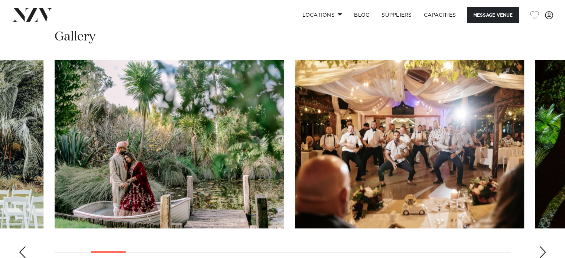
click at [541, 246] on div "Next slide" at bounding box center [542, 252] width 7 height 12
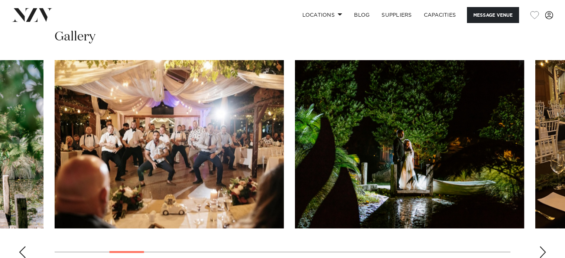
click at [541, 246] on div "Next slide" at bounding box center [542, 252] width 7 height 12
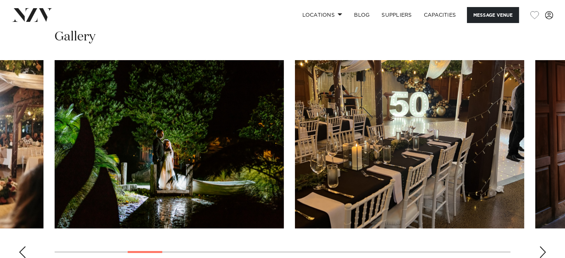
click at [541, 246] on div "Next slide" at bounding box center [542, 252] width 7 height 12
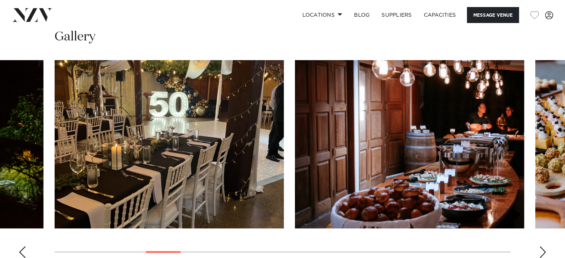
click at [541, 246] on div "Next slide" at bounding box center [542, 252] width 7 height 12
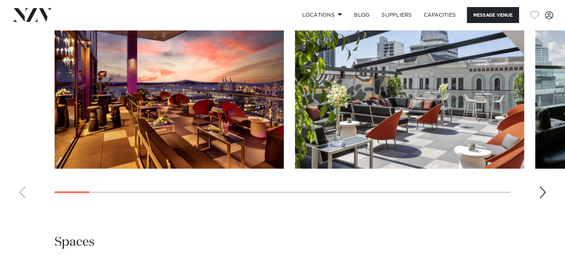
scroll to position [847, 0]
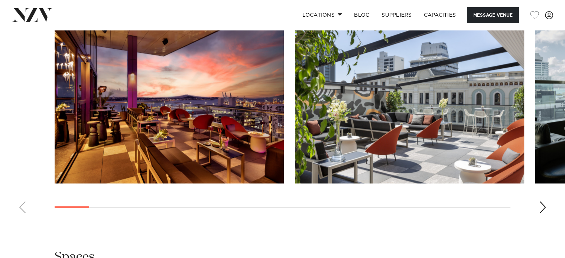
click at [544, 209] on div "Next slide" at bounding box center [542, 207] width 7 height 12
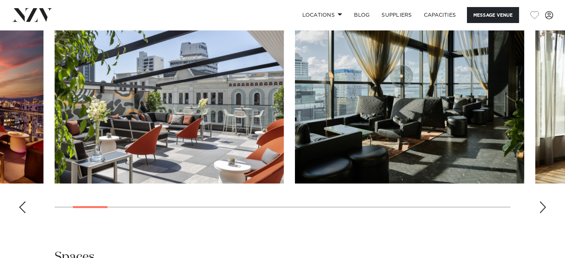
click at [544, 209] on div "Next slide" at bounding box center [542, 207] width 7 height 12
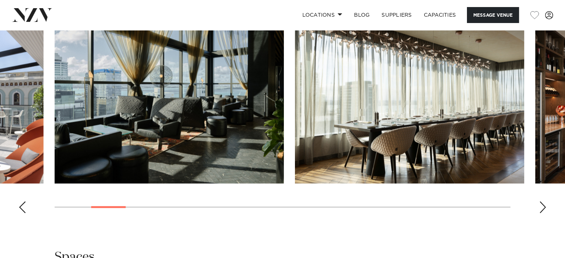
click at [544, 209] on div "Next slide" at bounding box center [542, 207] width 7 height 12
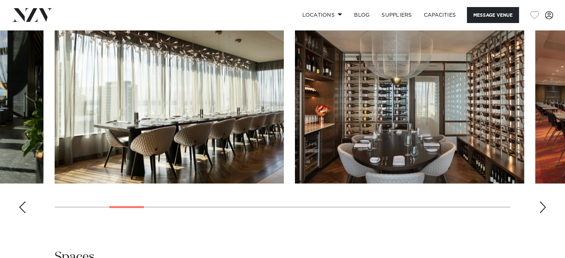
click at [544, 209] on div "Next slide" at bounding box center [542, 207] width 7 height 12
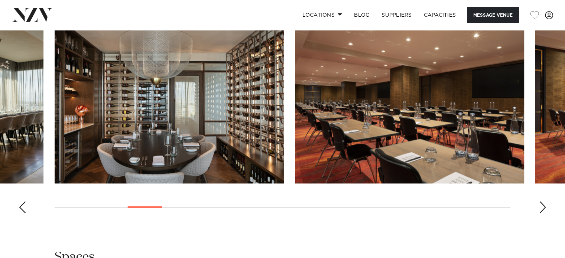
click at [544, 209] on div "Next slide" at bounding box center [542, 207] width 7 height 12
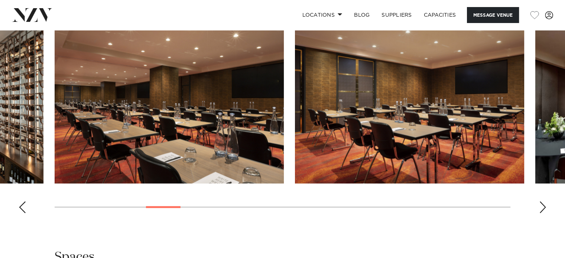
click at [544, 209] on div "Next slide" at bounding box center [542, 207] width 7 height 12
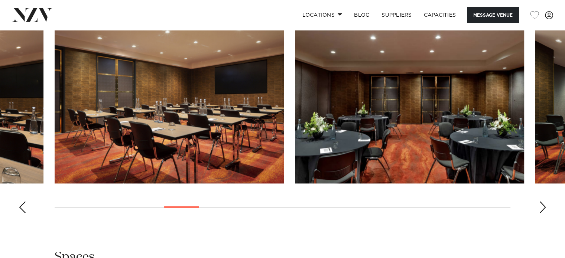
click at [544, 209] on div "Next slide" at bounding box center [542, 207] width 7 height 12
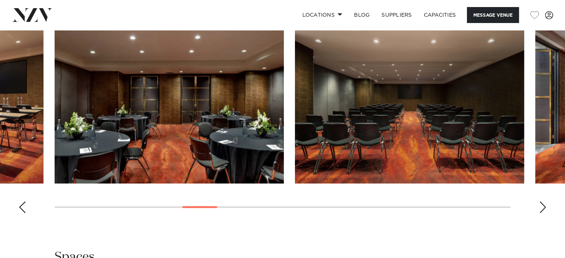
click at [544, 209] on div "Next slide" at bounding box center [542, 207] width 7 height 12
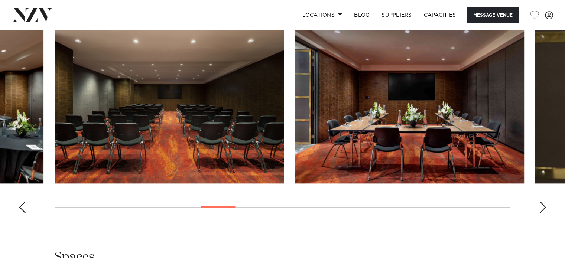
click at [544, 209] on div "Next slide" at bounding box center [542, 207] width 7 height 12
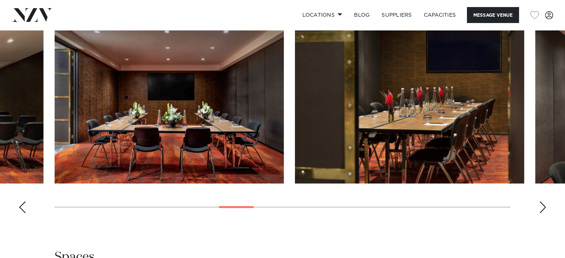
click at [544, 208] on div "Next slide" at bounding box center [542, 207] width 7 height 12
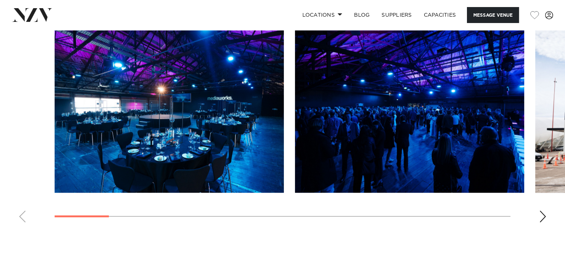
scroll to position [728, 0]
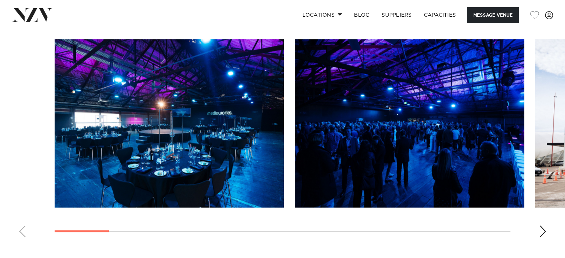
click at [542, 231] on div "Next slide" at bounding box center [542, 231] width 7 height 12
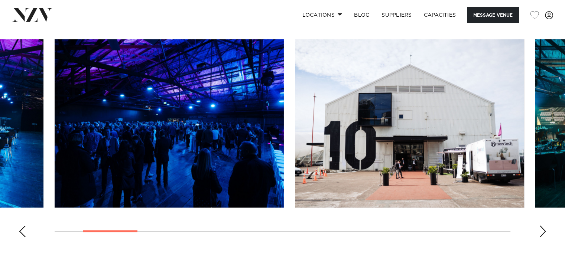
click at [542, 231] on div "Next slide" at bounding box center [542, 231] width 7 height 12
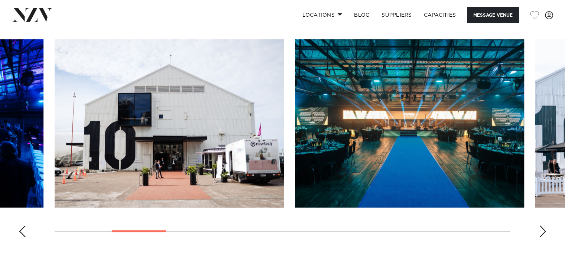
click at [542, 231] on div "Next slide" at bounding box center [542, 231] width 7 height 12
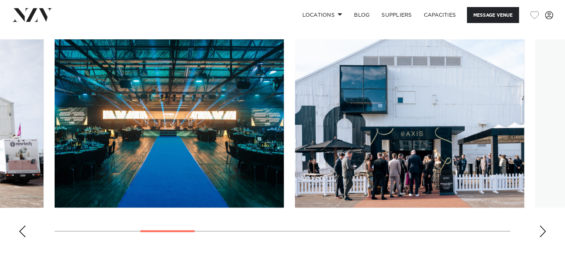
click at [542, 231] on div "Next slide" at bounding box center [542, 231] width 7 height 12
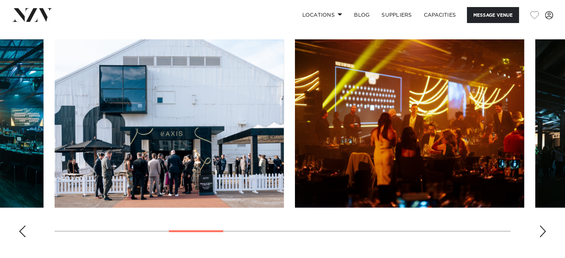
click at [542, 231] on div "Next slide" at bounding box center [542, 231] width 7 height 12
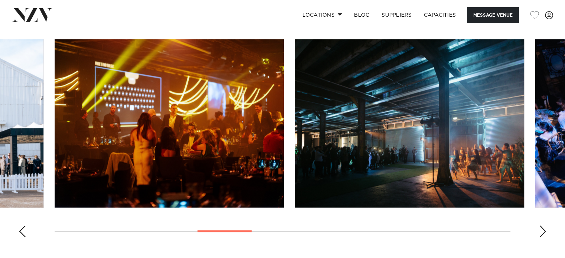
click at [542, 231] on div "Next slide" at bounding box center [542, 231] width 7 height 12
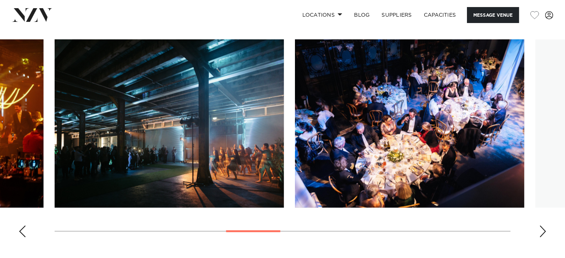
click at [542, 231] on div "Next slide" at bounding box center [542, 231] width 7 height 12
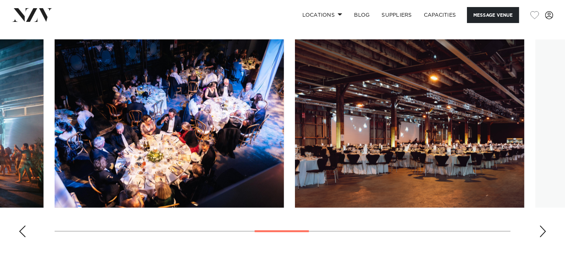
click at [542, 231] on div "Next slide" at bounding box center [542, 231] width 7 height 12
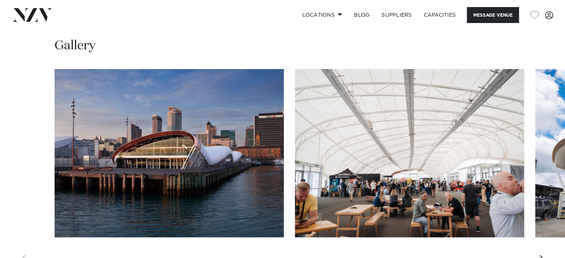
scroll to position [713, 0]
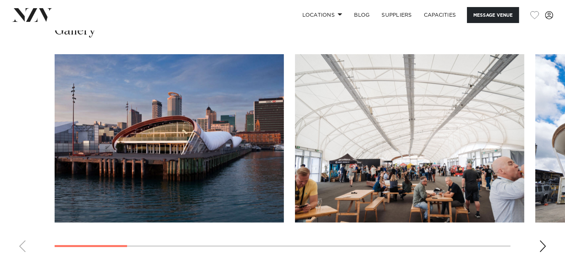
click at [541, 240] on div "Next slide" at bounding box center [542, 246] width 7 height 12
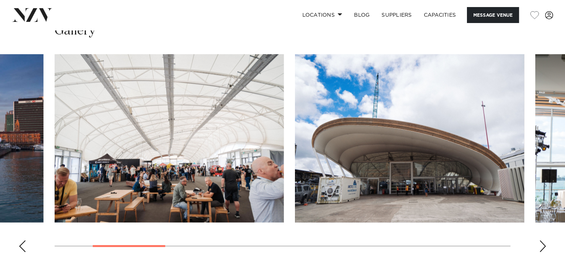
click at [541, 240] on div "Next slide" at bounding box center [542, 246] width 7 height 12
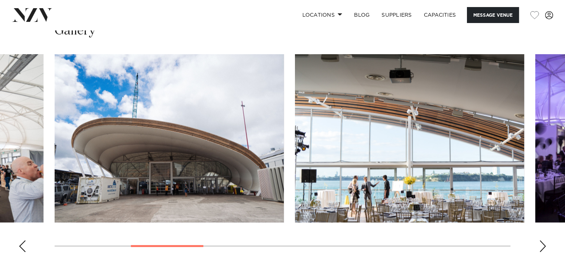
click at [541, 240] on div "Next slide" at bounding box center [542, 246] width 7 height 12
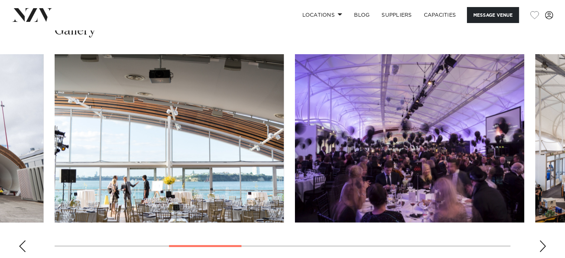
click at [541, 240] on div "Next slide" at bounding box center [542, 246] width 7 height 12
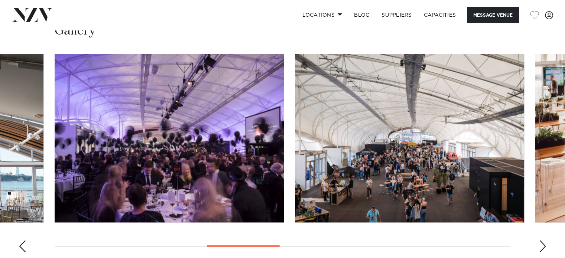
click at [541, 240] on div "Next slide" at bounding box center [542, 246] width 7 height 12
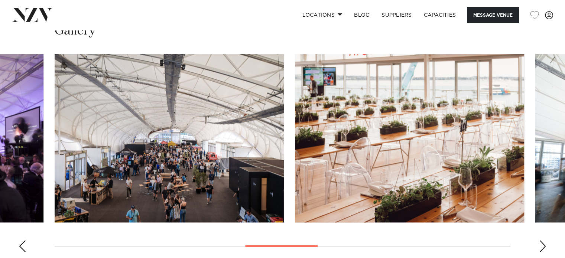
click at [541, 240] on div "Next slide" at bounding box center [542, 246] width 7 height 12
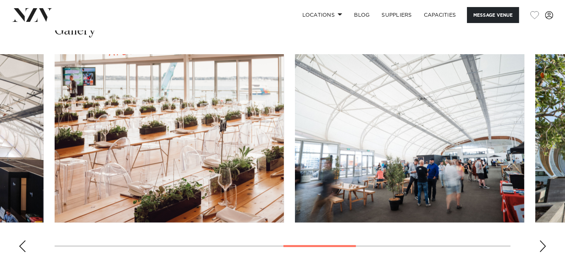
click at [541, 240] on div "Next slide" at bounding box center [542, 246] width 7 height 12
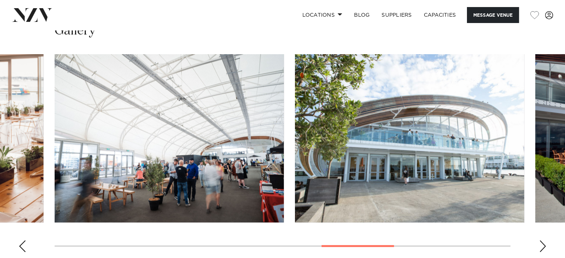
click at [541, 240] on div "Next slide" at bounding box center [542, 246] width 7 height 12
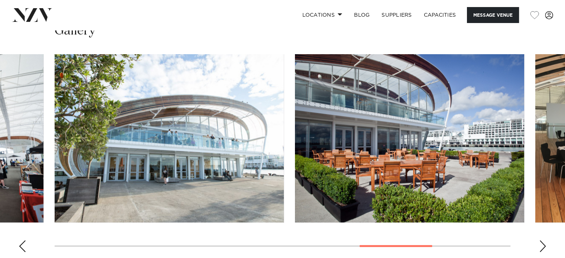
click at [541, 240] on div "Next slide" at bounding box center [542, 246] width 7 height 12
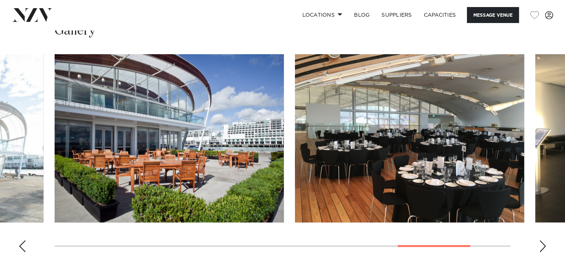
click at [541, 240] on div "Next slide" at bounding box center [542, 246] width 7 height 12
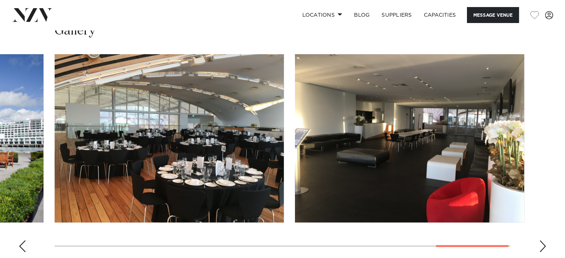
click at [541, 240] on div "Next slide" at bounding box center [542, 246] width 7 height 12
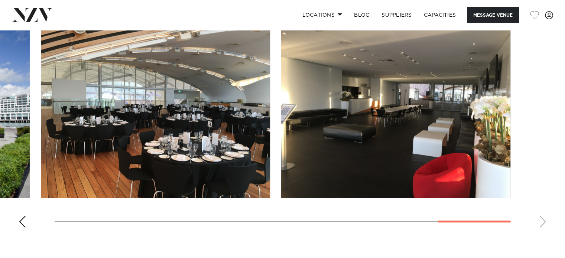
scroll to position [730, 0]
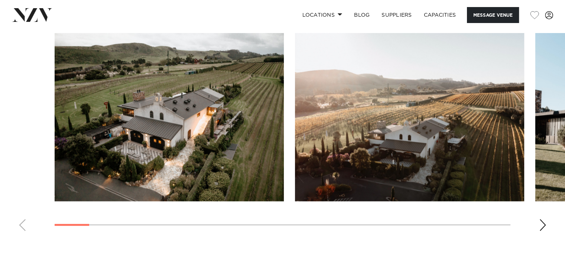
scroll to position [741, 0]
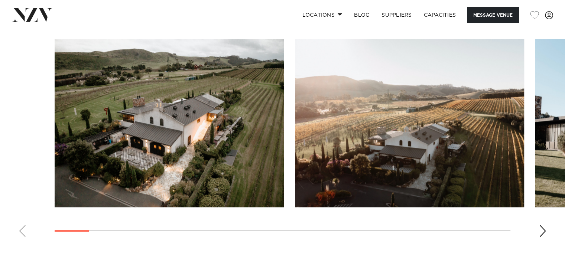
click at [543, 228] on div "Next slide" at bounding box center [542, 231] width 7 height 12
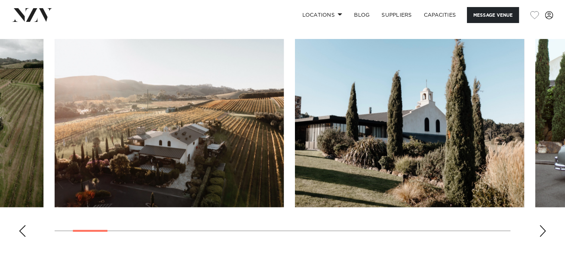
click at [543, 228] on div "Next slide" at bounding box center [542, 231] width 7 height 12
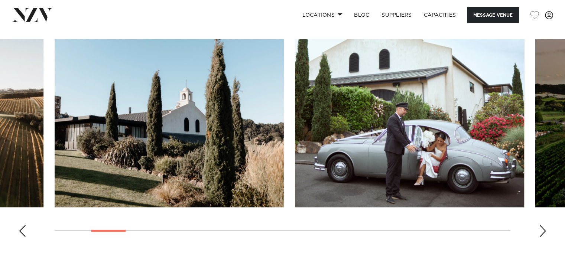
click at [543, 228] on div "Next slide" at bounding box center [542, 231] width 7 height 12
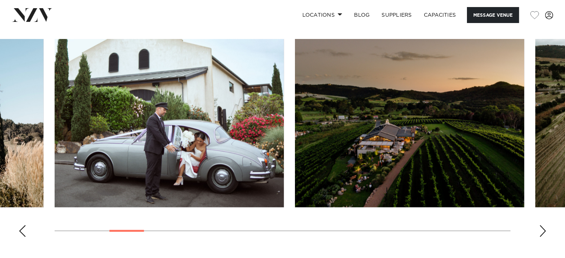
click at [543, 228] on div "Next slide" at bounding box center [542, 231] width 7 height 12
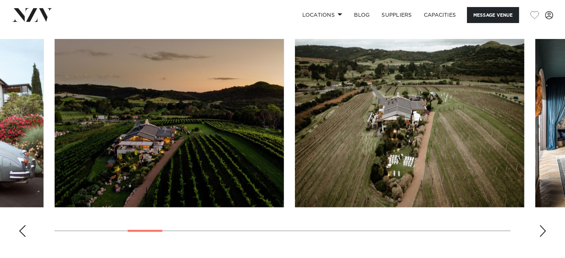
click at [543, 228] on div "Next slide" at bounding box center [542, 231] width 7 height 12
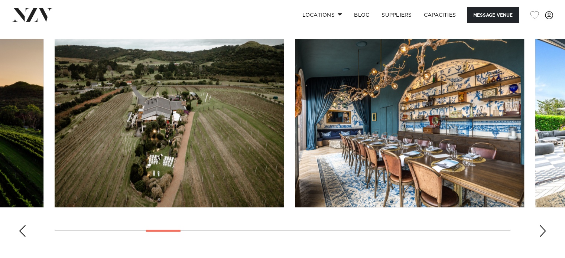
click at [543, 228] on div "Next slide" at bounding box center [542, 231] width 7 height 12
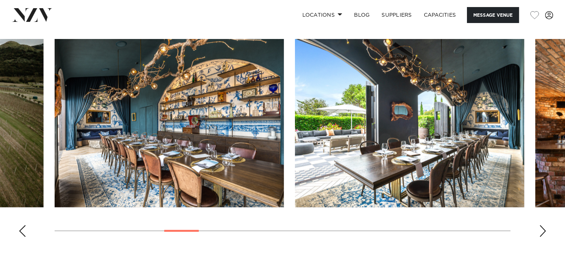
click at [543, 228] on div "Next slide" at bounding box center [542, 231] width 7 height 12
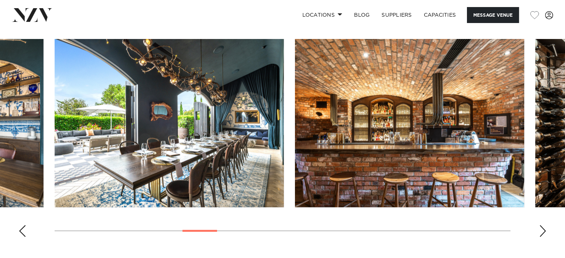
click at [543, 228] on div "Next slide" at bounding box center [542, 231] width 7 height 12
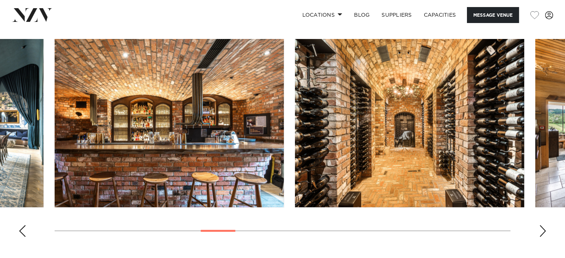
click at [543, 228] on div "Next slide" at bounding box center [542, 231] width 7 height 12
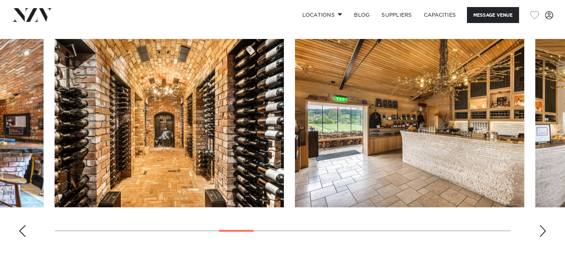
click at [543, 228] on div "Next slide" at bounding box center [542, 231] width 7 height 12
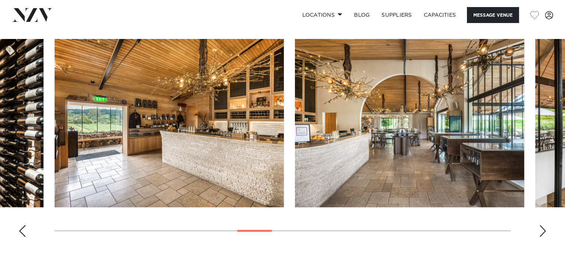
click at [543, 228] on div "Next slide" at bounding box center [542, 231] width 7 height 12
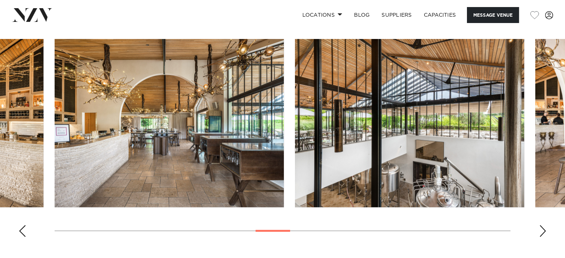
click at [543, 228] on div "Next slide" at bounding box center [542, 231] width 7 height 12
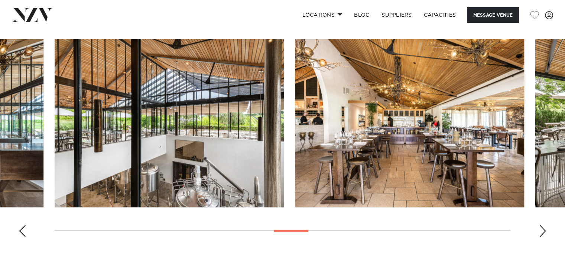
click at [543, 228] on div "Next slide" at bounding box center [542, 231] width 7 height 12
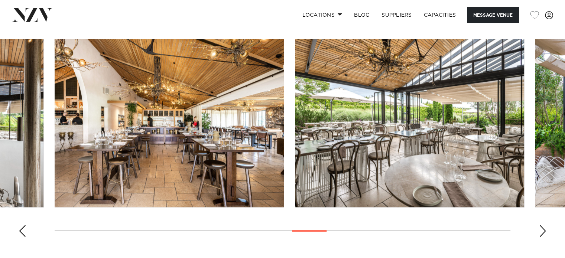
click at [543, 228] on div "Next slide" at bounding box center [542, 231] width 7 height 12
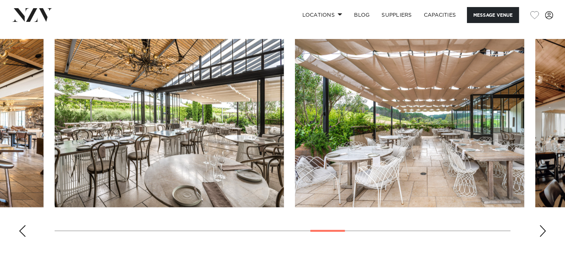
click at [543, 228] on div "Next slide" at bounding box center [542, 231] width 7 height 12
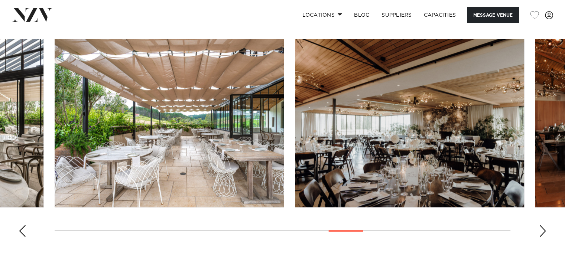
click at [543, 228] on div "Next slide" at bounding box center [542, 231] width 7 height 12
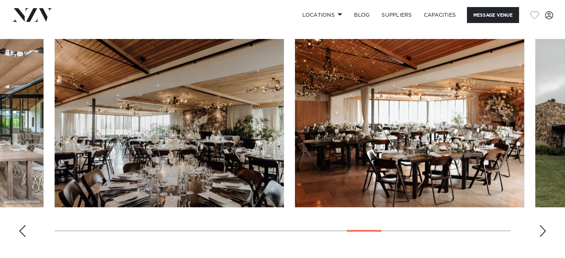
click at [543, 228] on div "Next slide" at bounding box center [542, 231] width 7 height 12
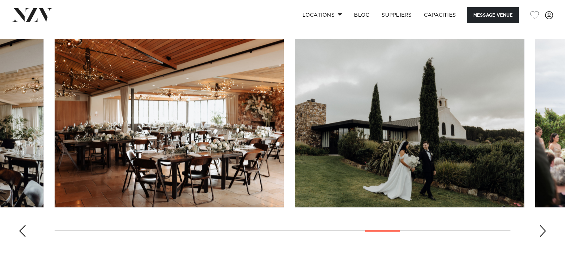
click at [543, 228] on div "Next slide" at bounding box center [542, 231] width 7 height 12
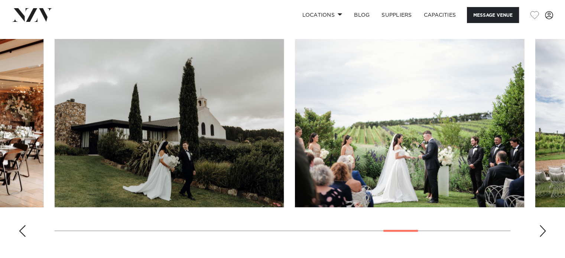
click at [543, 228] on div "Next slide" at bounding box center [542, 231] width 7 height 12
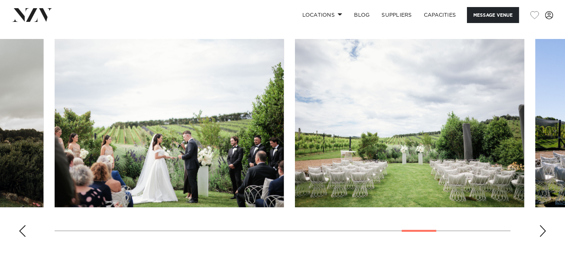
click at [543, 228] on div "Next slide" at bounding box center [542, 231] width 7 height 12
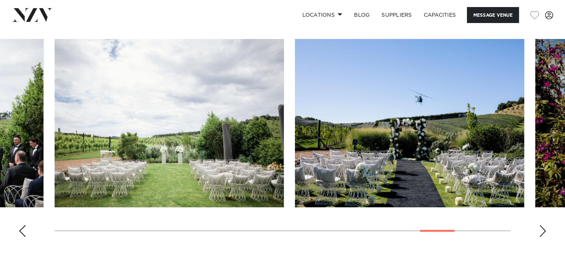
click at [543, 228] on div "Next slide" at bounding box center [542, 231] width 7 height 12
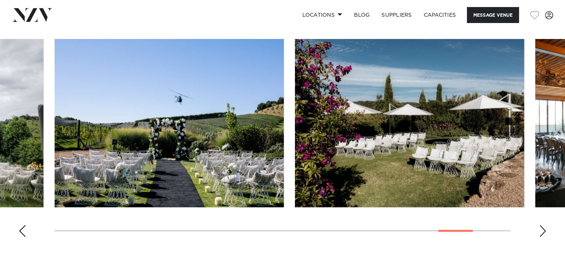
click at [543, 228] on div "Next slide" at bounding box center [542, 231] width 7 height 12
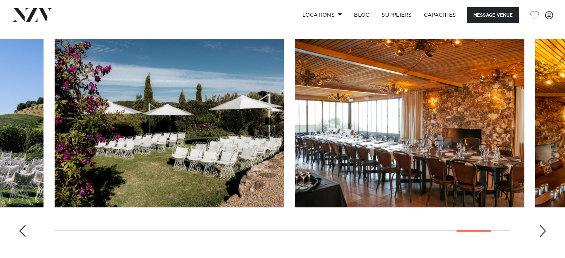
click at [543, 228] on div "Next slide" at bounding box center [542, 231] width 7 height 12
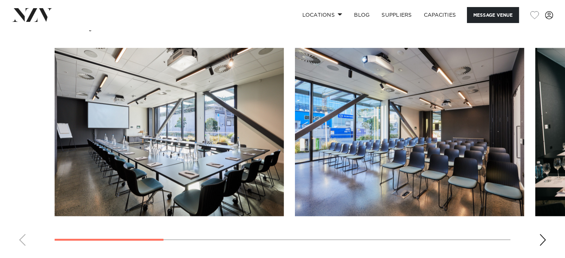
scroll to position [697, 0]
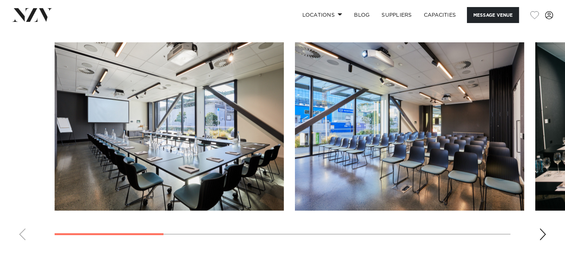
click at [538, 226] on swiper-container at bounding box center [282, 144] width 565 height 204
click at [542, 228] on div "Next slide" at bounding box center [542, 234] width 7 height 12
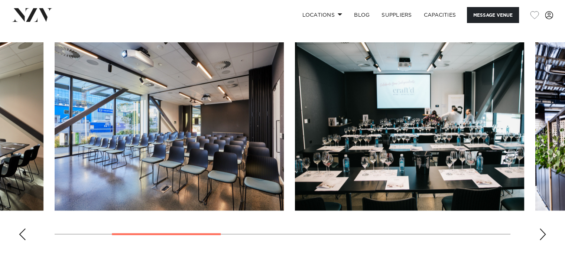
click at [542, 228] on div "Next slide" at bounding box center [542, 234] width 7 height 12
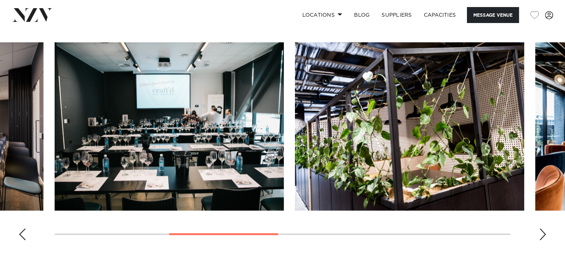
click at [542, 228] on div "Next slide" at bounding box center [542, 234] width 7 height 12
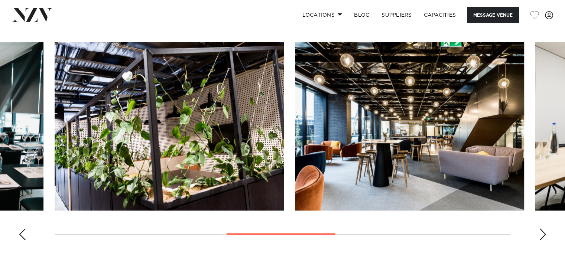
click at [542, 228] on div "Next slide" at bounding box center [542, 234] width 7 height 12
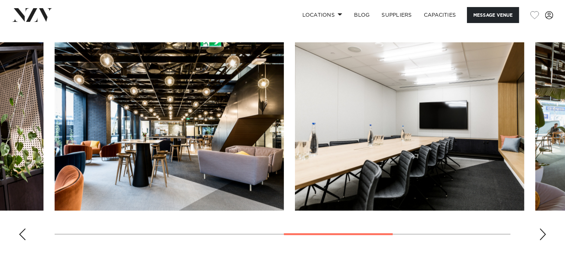
click at [542, 228] on div "Next slide" at bounding box center [542, 234] width 7 height 12
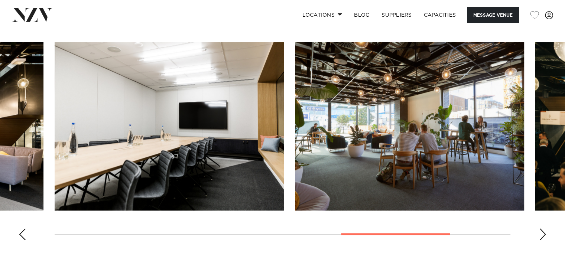
click at [542, 228] on div "Next slide" at bounding box center [542, 234] width 7 height 12
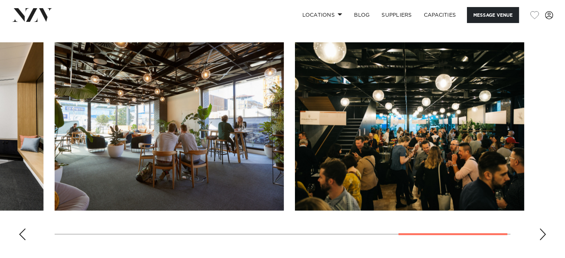
click at [542, 228] on div "Next slide" at bounding box center [542, 234] width 7 height 12
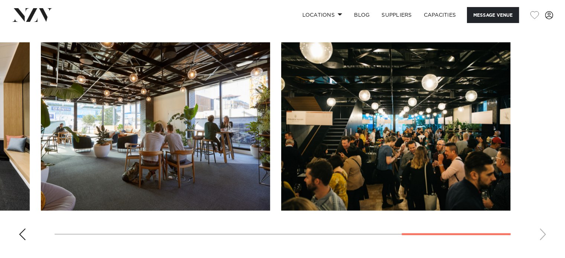
click at [542, 227] on swiper-container at bounding box center [282, 144] width 565 height 204
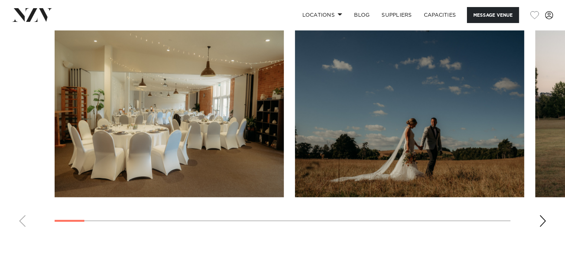
scroll to position [799, 0]
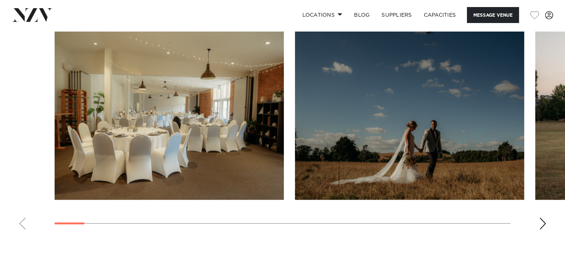
click at [542, 222] on div "Next slide" at bounding box center [542, 224] width 7 height 12
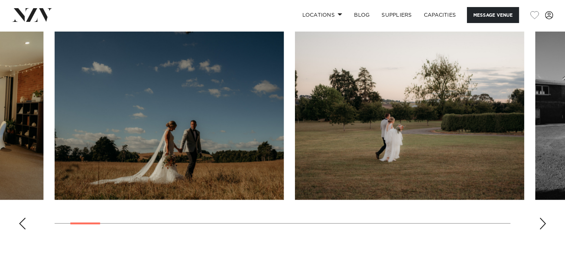
click at [544, 222] on div "Next slide" at bounding box center [542, 224] width 7 height 12
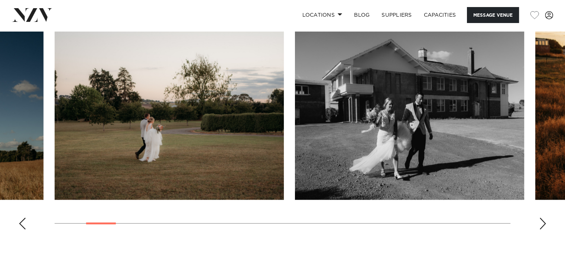
click at [544, 222] on div "Next slide" at bounding box center [542, 224] width 7 height 12
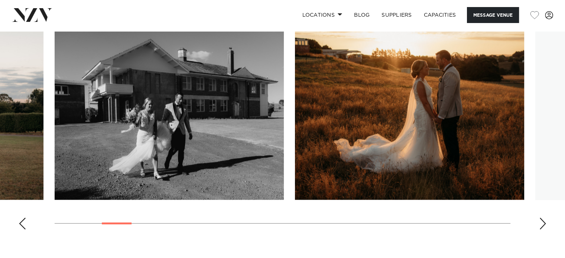
click at [544, 222] on div "Next slide" at bounding box center [542, 224] width 7 height 12
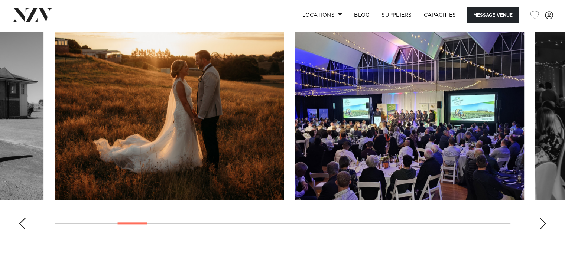
click at [544, 222] on div "Next slide" at bounding box center [542, 224] width 7 height 12
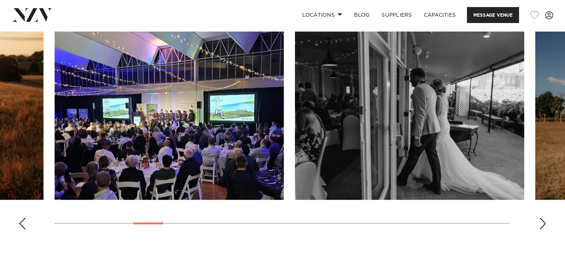
click at [544, 222] on div "Next slide" at bounding box center [542, 224] width 7 height 12
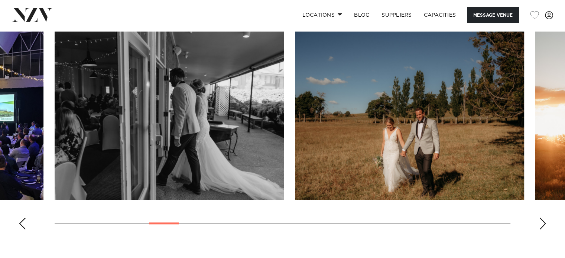
click at [544, 222] on div "Next slide" at bounding box center [542, 224] width 7 height 12
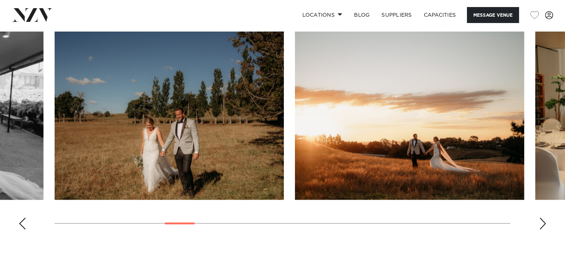
click at [544, 222] on div "Next slide" at bounding box center [542, 224] width 7 height 12
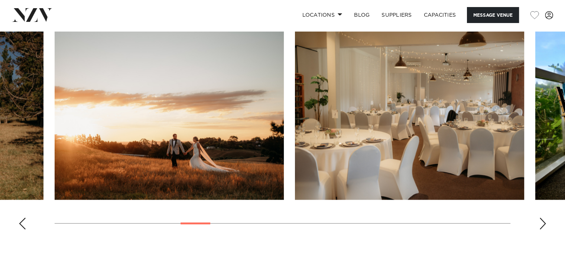
click at [544, 222] on div "Next slide" at bounding box center [542, 224] width 7 height 12
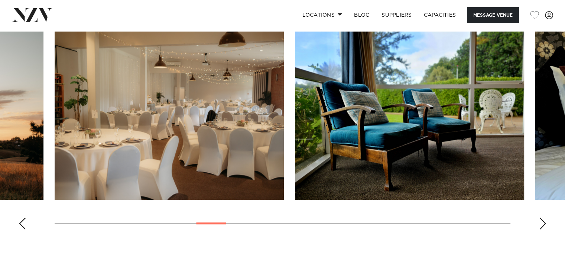
click at [544, 222] on div "Next slide" at bounding box center [542, 224] width 7 height 12
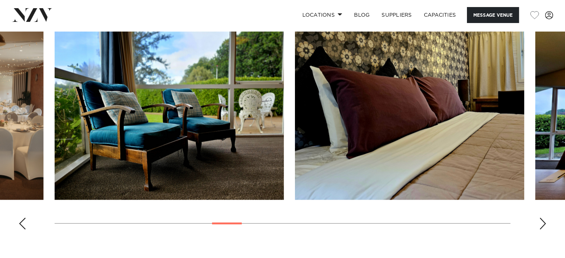
click at [544, 222] on div "Next slide" at bounding box center [542, 224] width 7 height 12
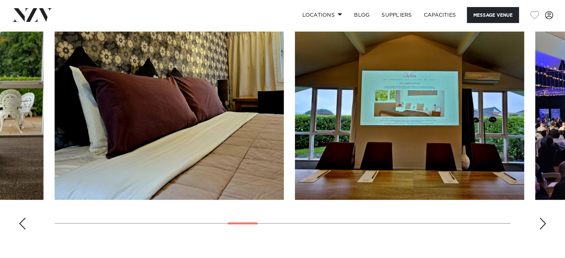
click at [544, 222] on div "Next slide" at bounding box center [542, 224] width 7 height 12
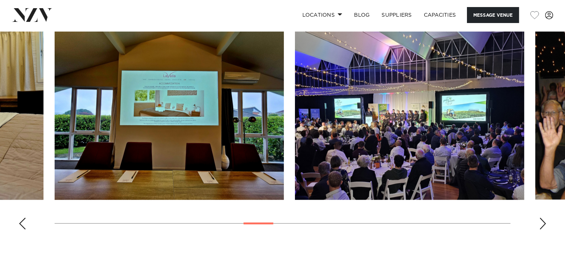
click at [544, 222] on div "Next slide" at bounding box center [542, 224] width 7 height 12
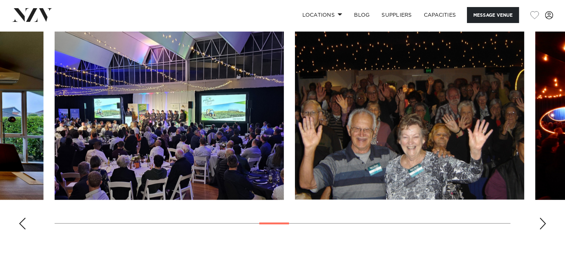
click at [544, 222] on div "Next slide" at bounding box center [542, 224] width 7 height 12
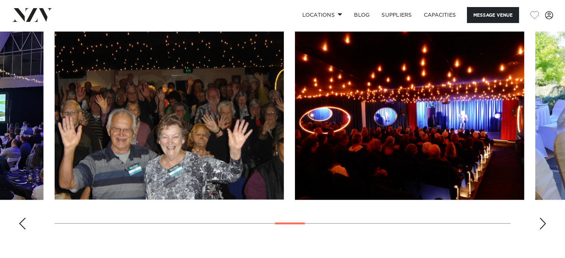
click at [544, 222] on div "Next slide" at bounding box center [542, 224] width 7 height 12
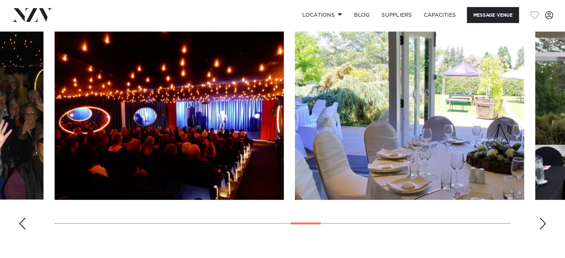
click at [544, 222] on div "Next slide" at bounding box center [542, 224] width 7 height 12
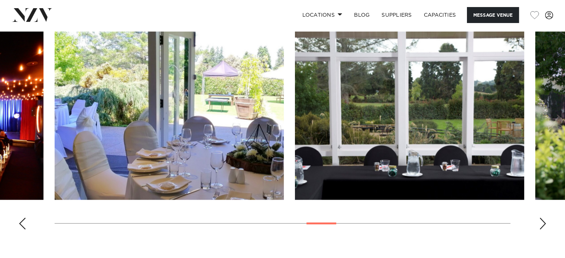
click at [544, 222] on div "Next slide" at bounding box center [542, 224] width 7 height 12
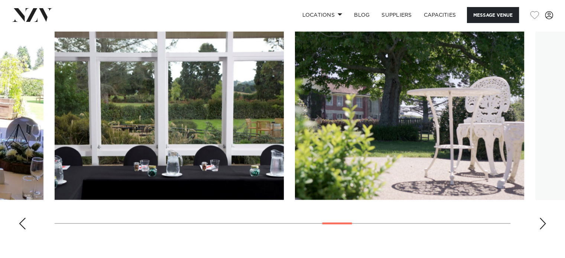
click at [544, 222] on div "Next slide" at bounding box center [542, 224] width 7 height 12
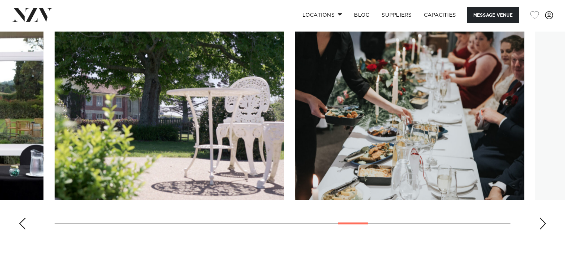
click at [544, 222] on div "Next slide" at bounding box center [542, 224] width 7 height 12
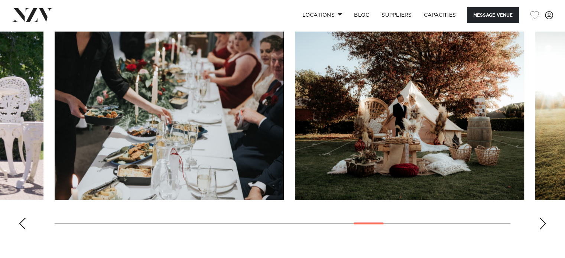
click at [544, 222] on div "Next slide" at bounding box center [542, 224] width 7 height 12
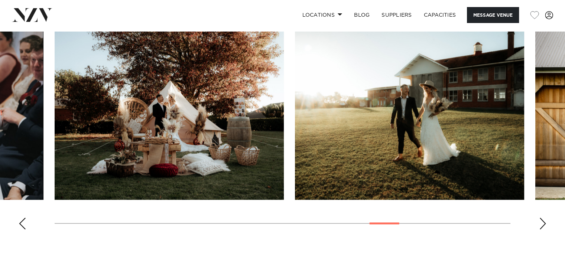
click at [544, 222] on div "Next slide" at bounding box center [542, 224] width 7 height 12
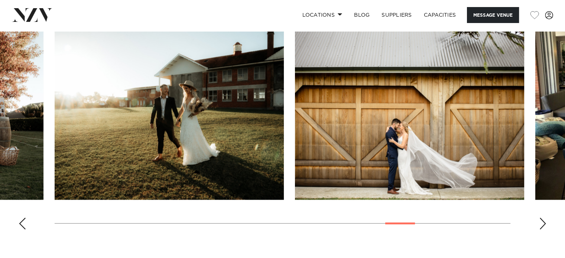
click at [544, 222] on div "Next slide" at bounding box center [542, 224] width 7 height 12
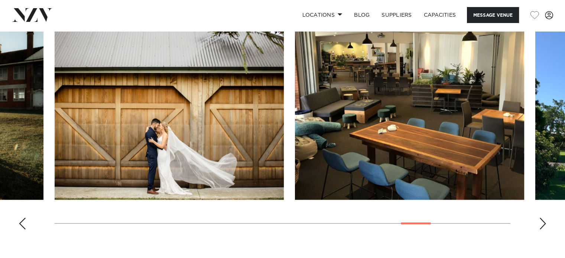
click at [544, 222] on div "Next slide" at bounding box center [542, 224] width 7 height 12
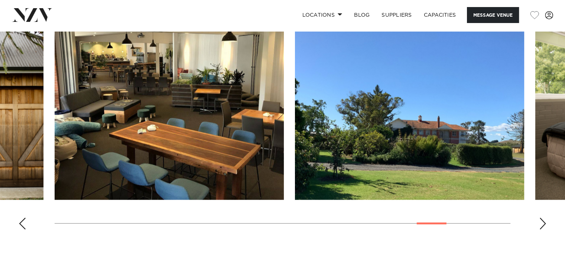
click at [544, 222] on div "Next slide" at bounding box center [542, 224] width 7 height 12
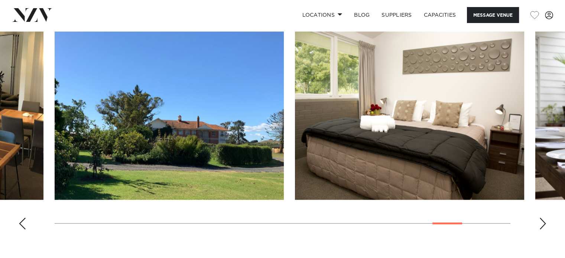
click at [544, 222] on div "Next slide" at bounding box center [542, 224] width 7 height 12
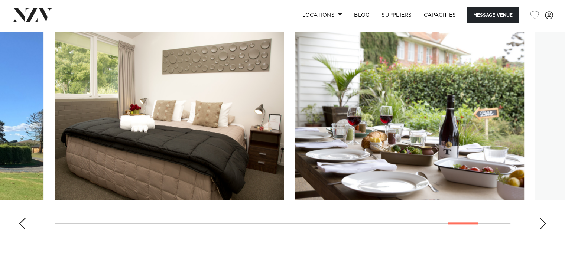
click at [544, 222] on div "Next slide" at bounding box center [542, 224] width 7 height 12
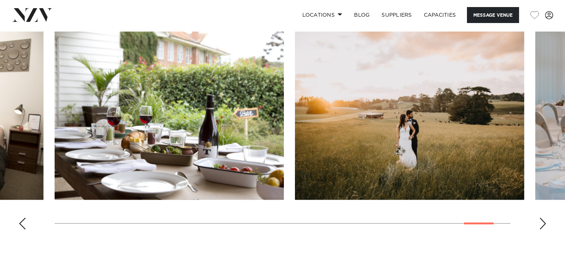
click at [544, 222] on div "Next slide" at bounding box center [542, 224] width 7 height 12
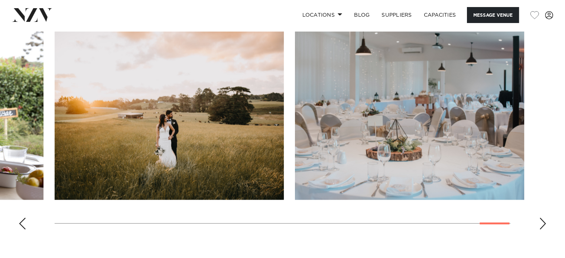
click at [544, 222] on div "Next slide" at bounding box center [542, 224] width 7 height 12
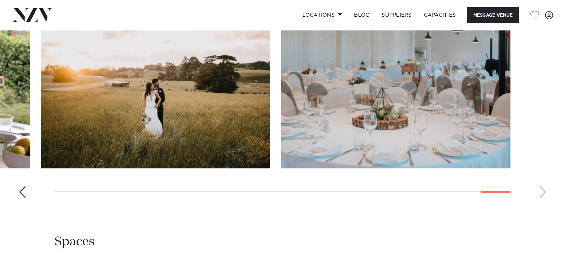
scroll to position [832, 0]
